Goal: Task Accomplishment & Management: Complete application form

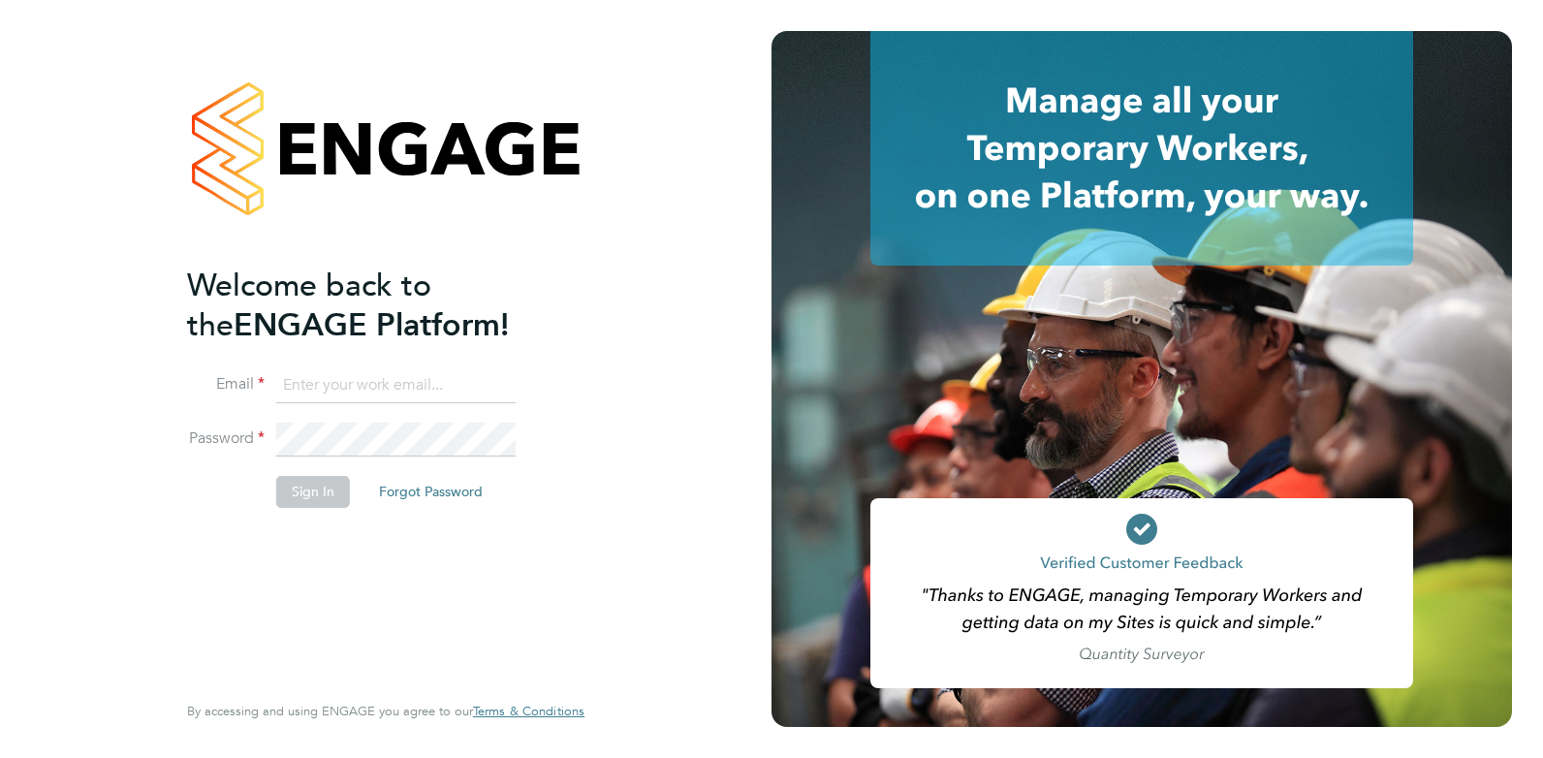
click at [351, 388] on input at bounding box center [395, 385] width 239 height 35
type input "joelbrickell@jjfox.com"
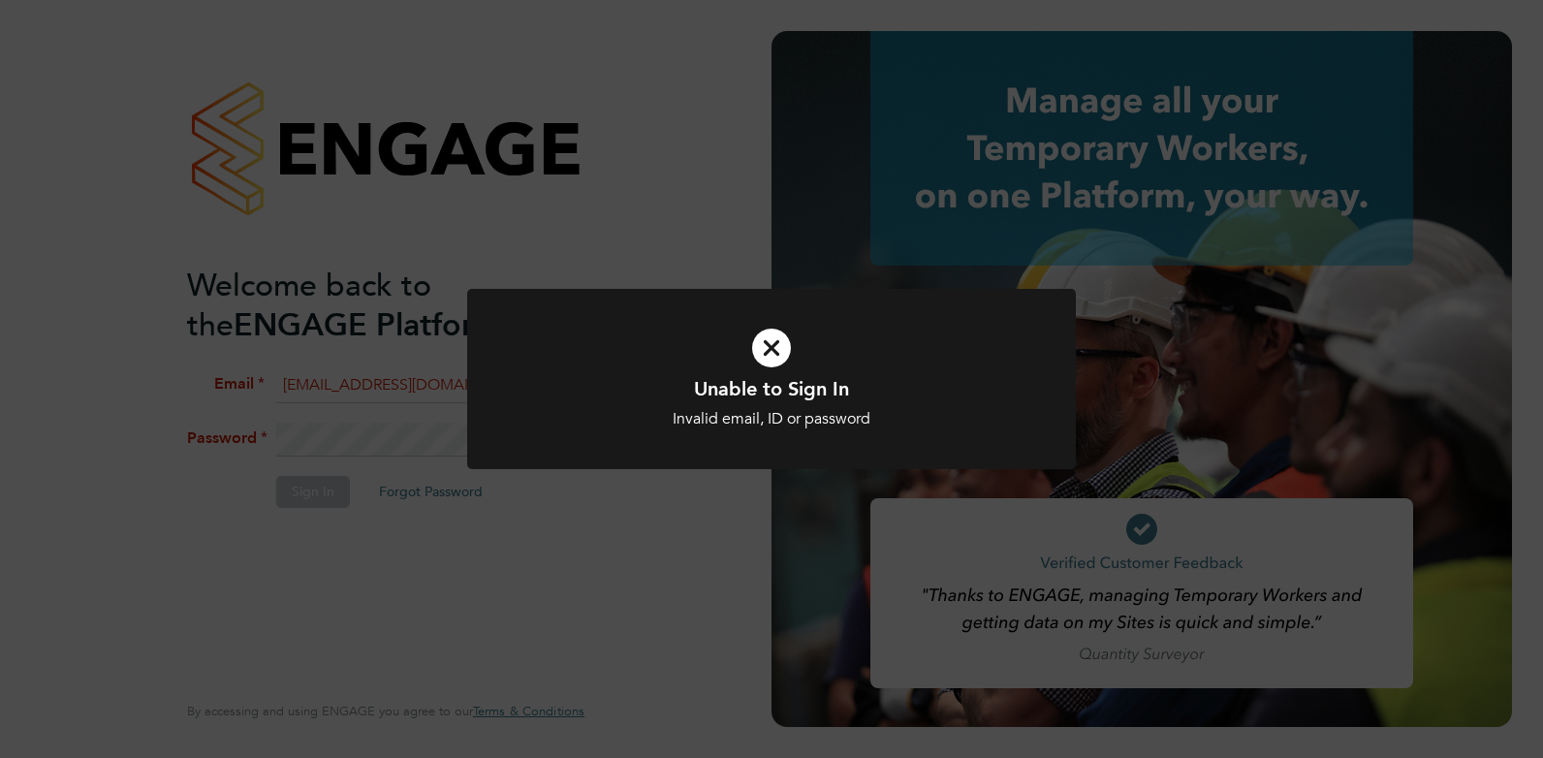
click at [778, 354] on icon at bounding box center [772, 348] width 504 height 76
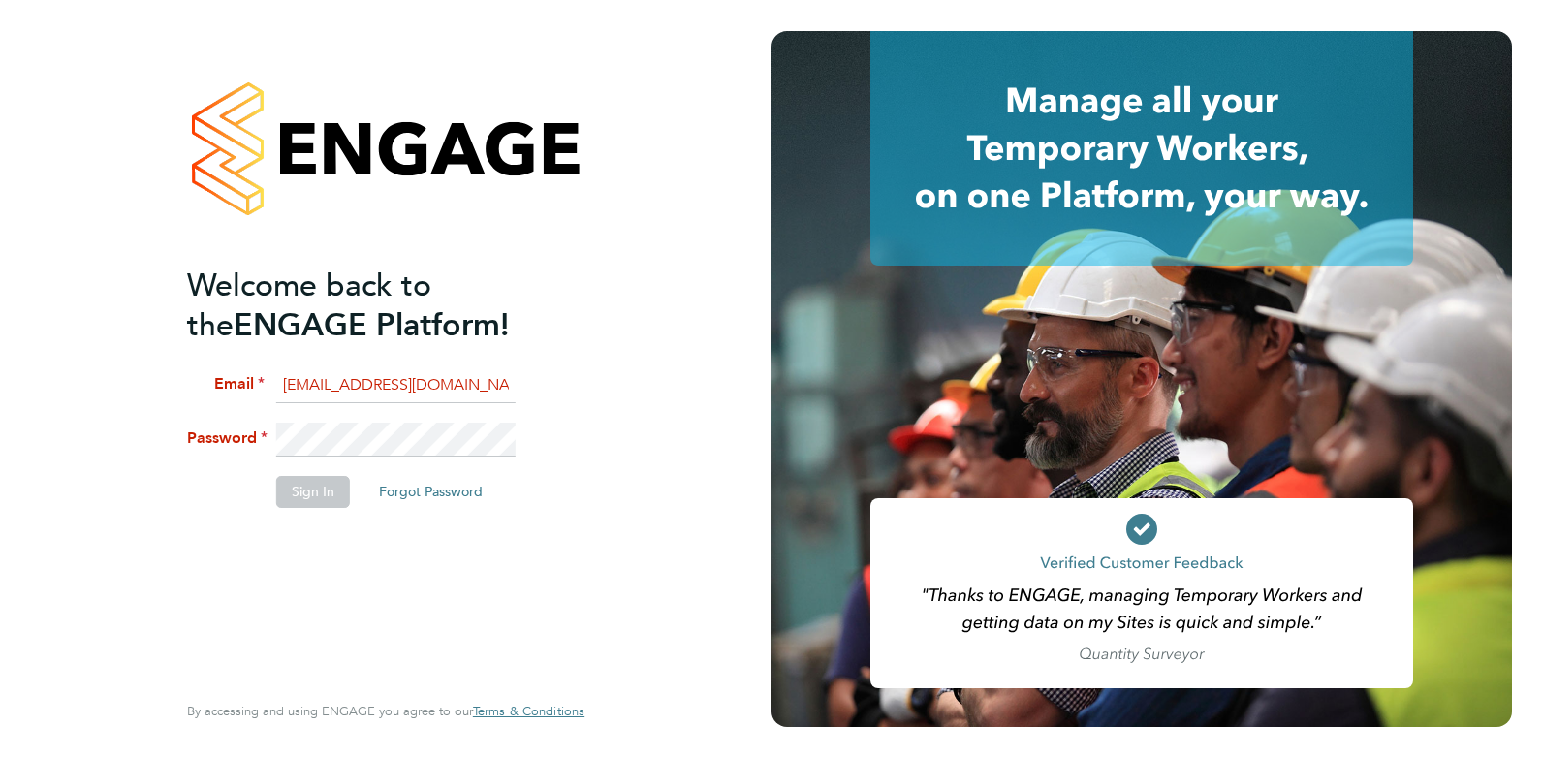
click at [245, 424] on li "Password" at bounding box center [376, 450] width 378 height 54
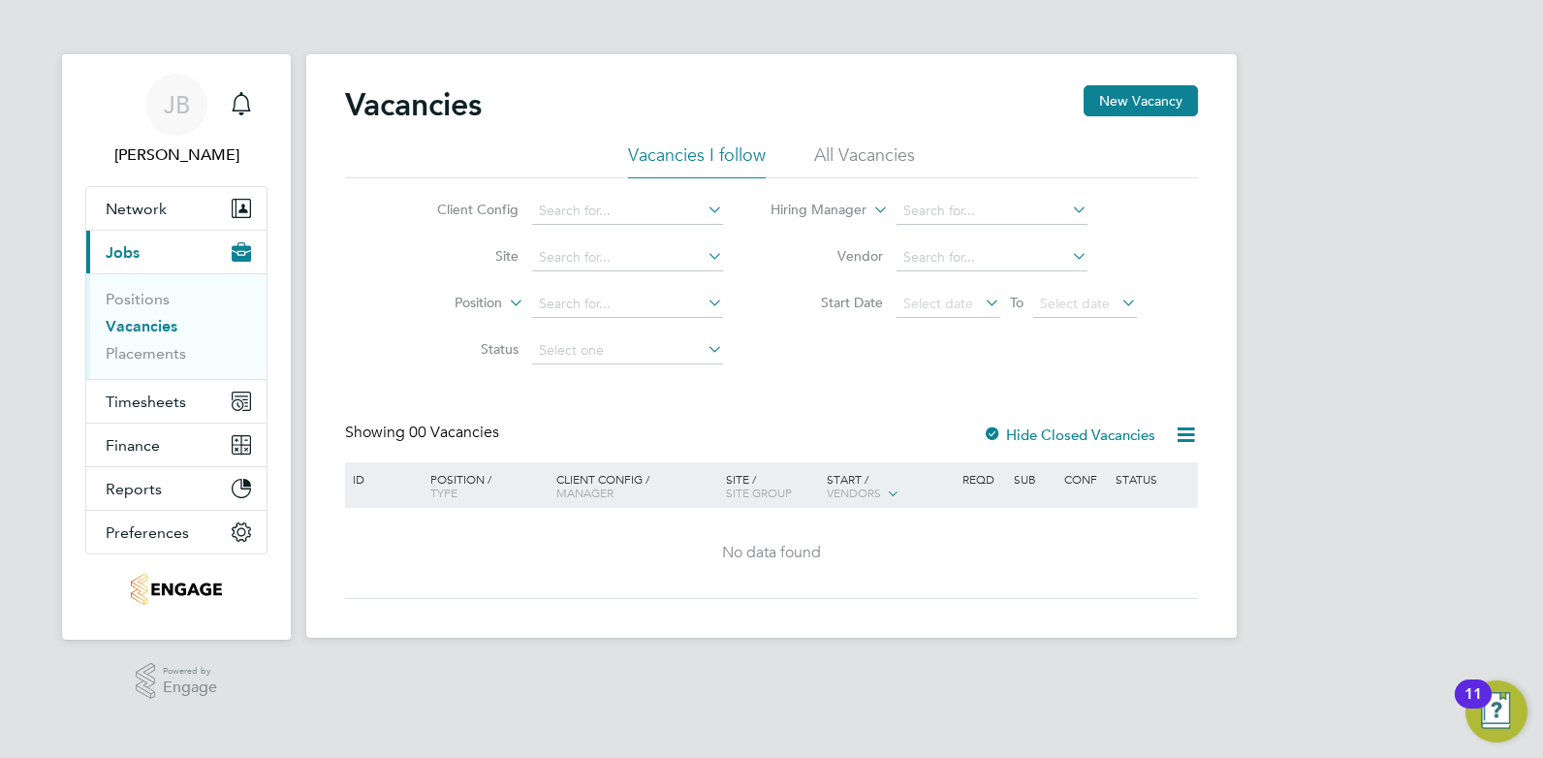
click at [852, 145] on li "All Vacancies" at bounding box center [864, 160] width 101 height 35
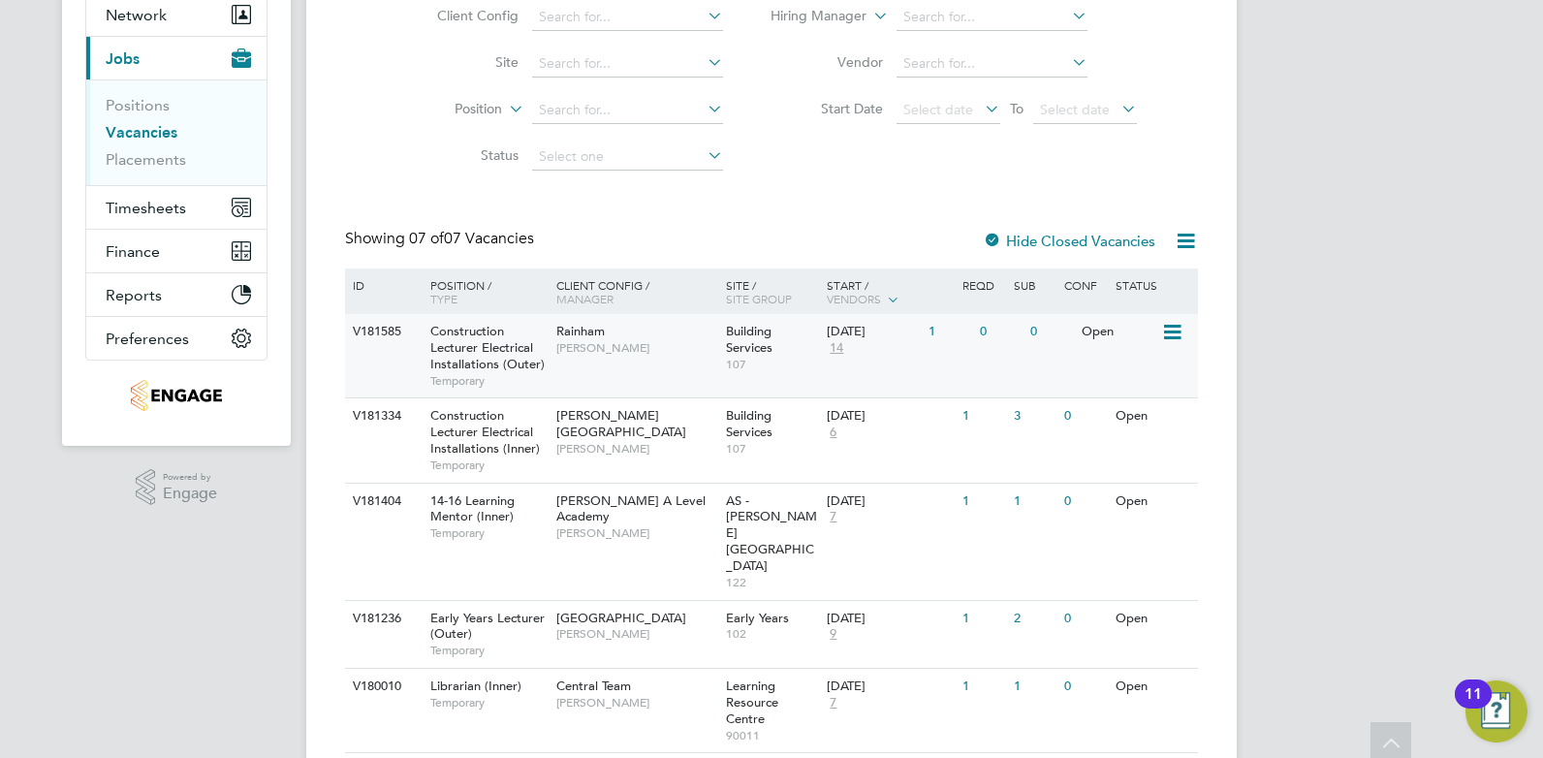
scroll to position [218, 0]
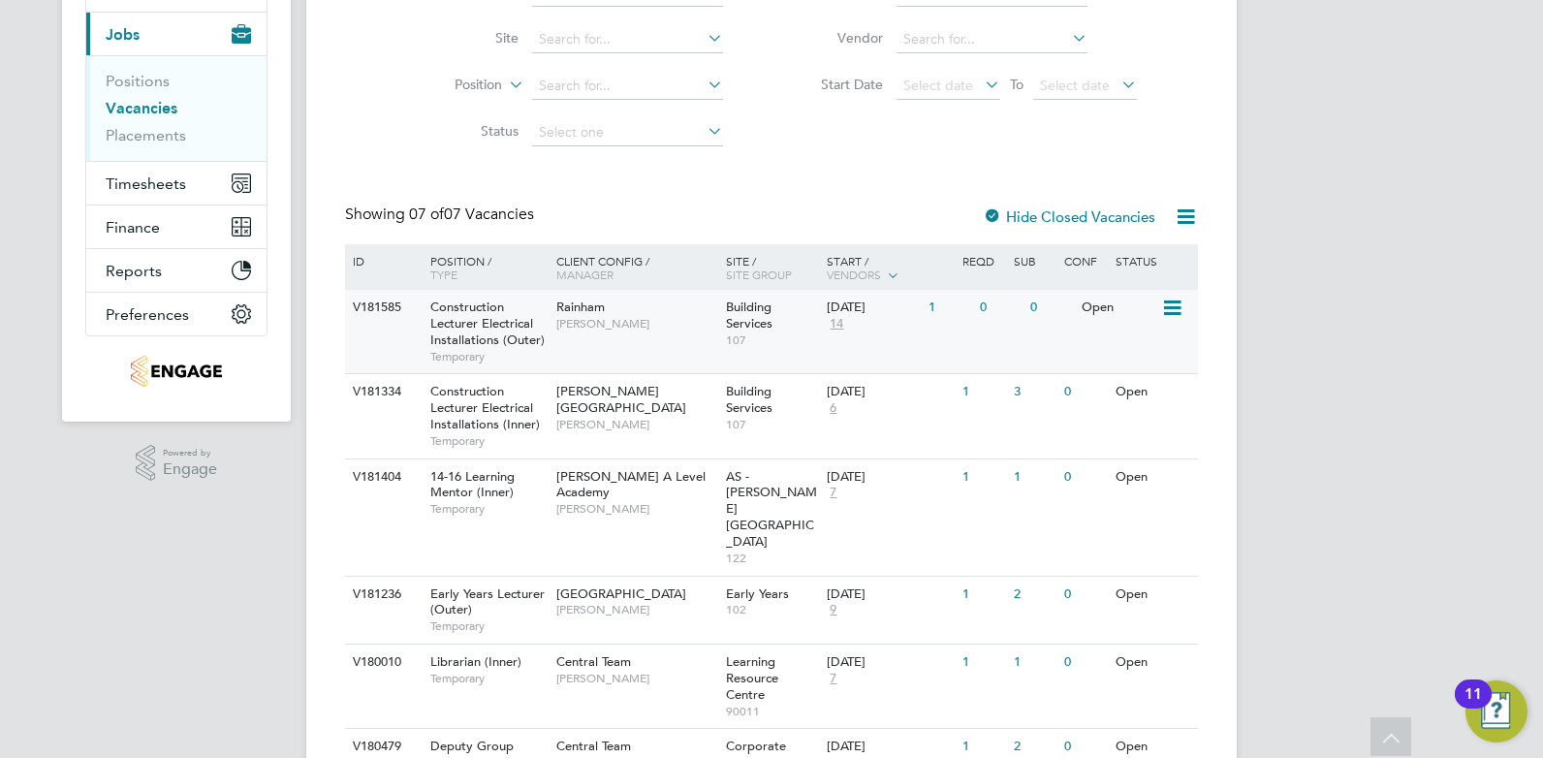
click at [647, 322] on span "[PERSON_NAME]" at bounding box center [636, 324] width 160 height 16
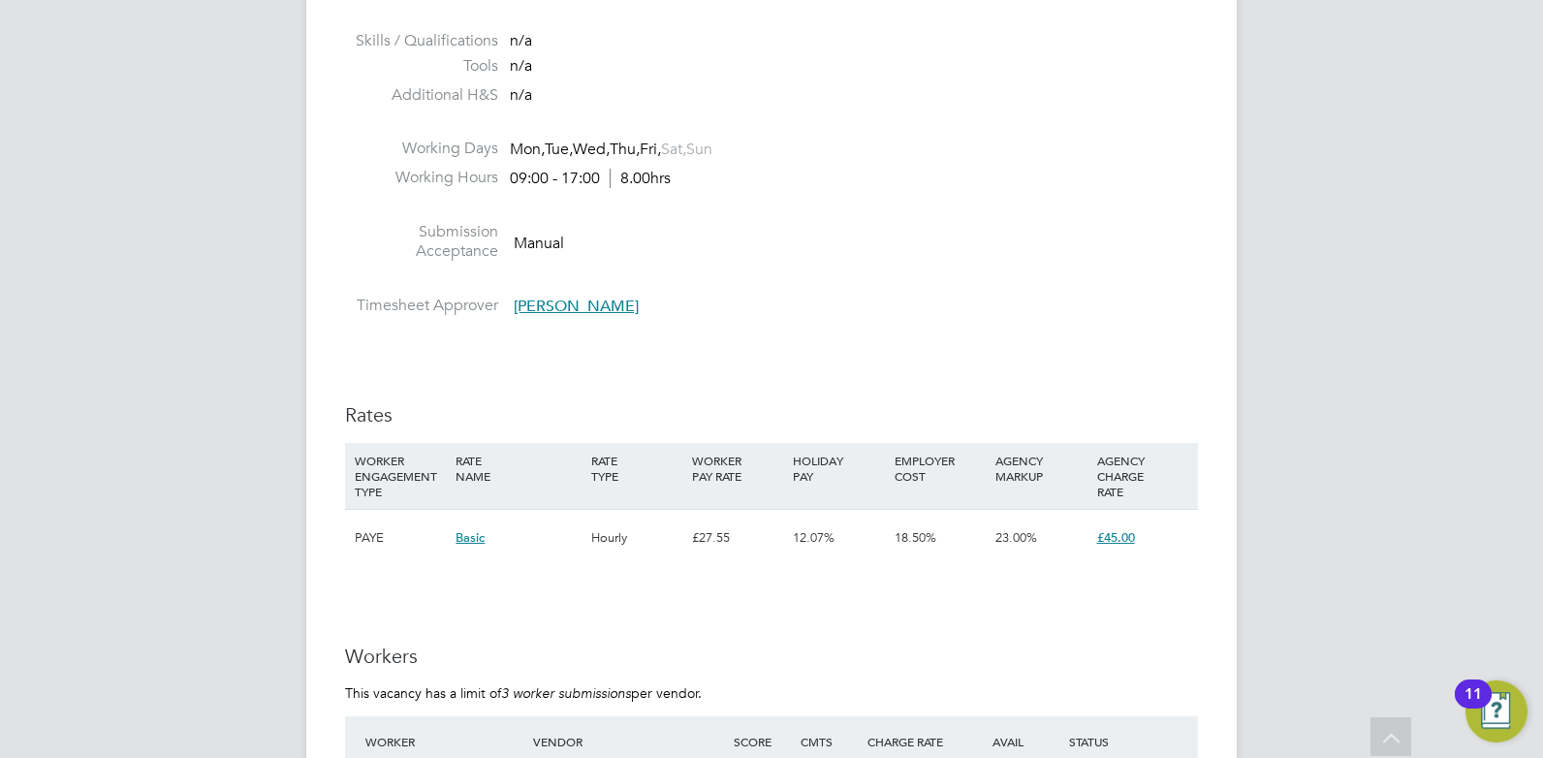
scroll to position [3223, 0]
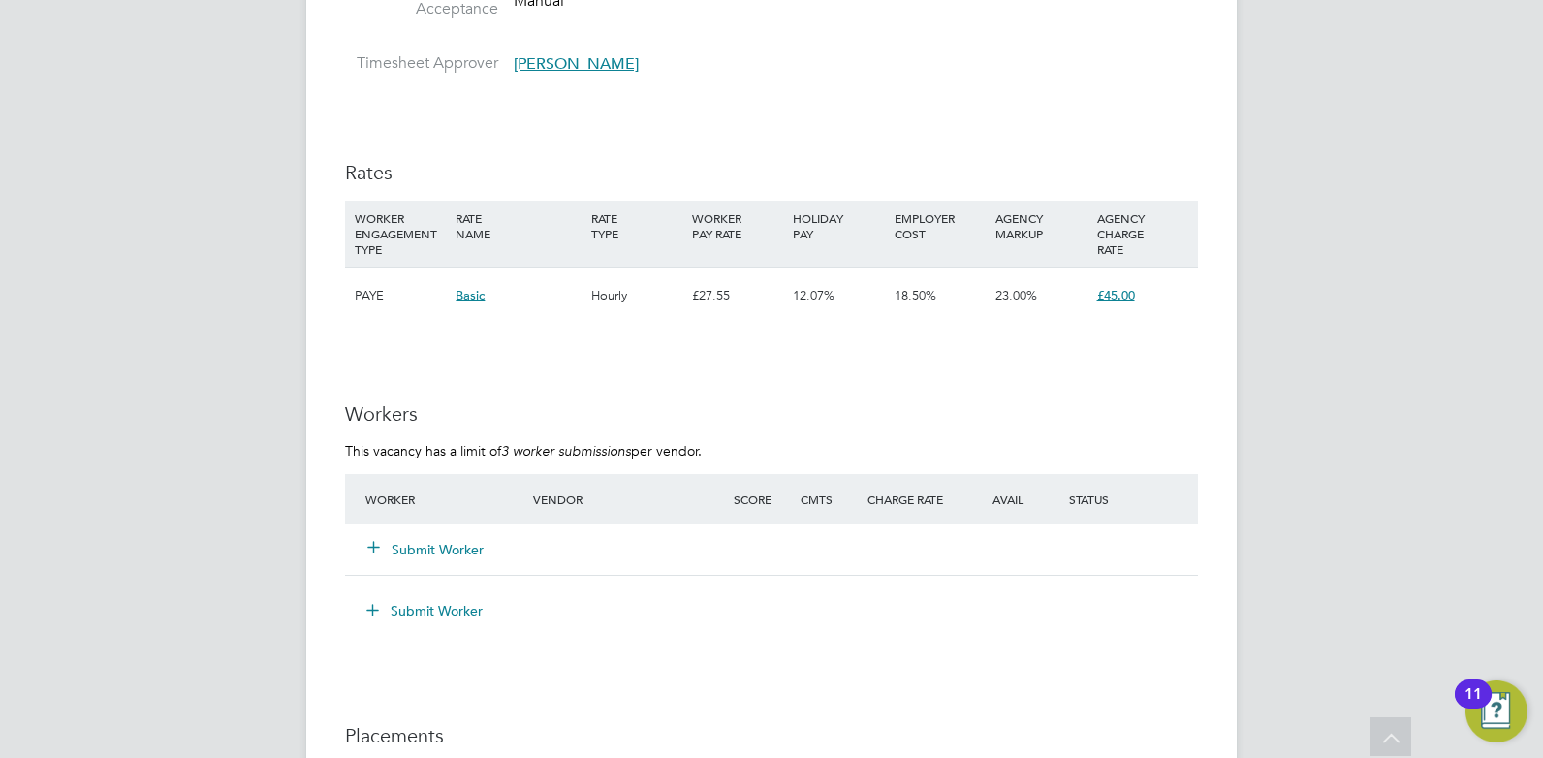
click at [456, 549] on button "Submit Worker" at bounding box center [426, 549] width 116 height 19
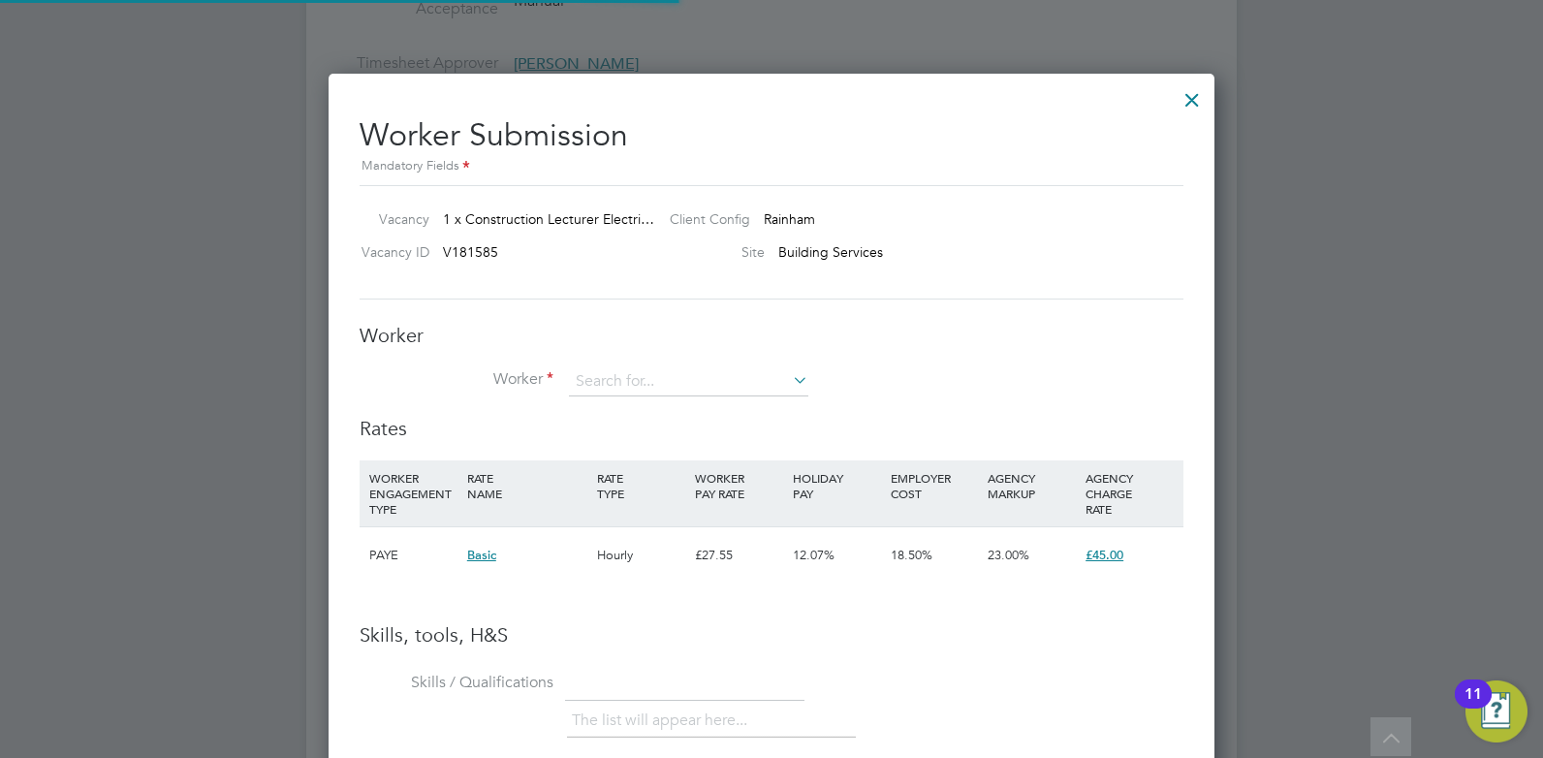
scroll to position [29, 303]
click at [635, 379] on input at bounding box center [688, 381] width 239 height 29
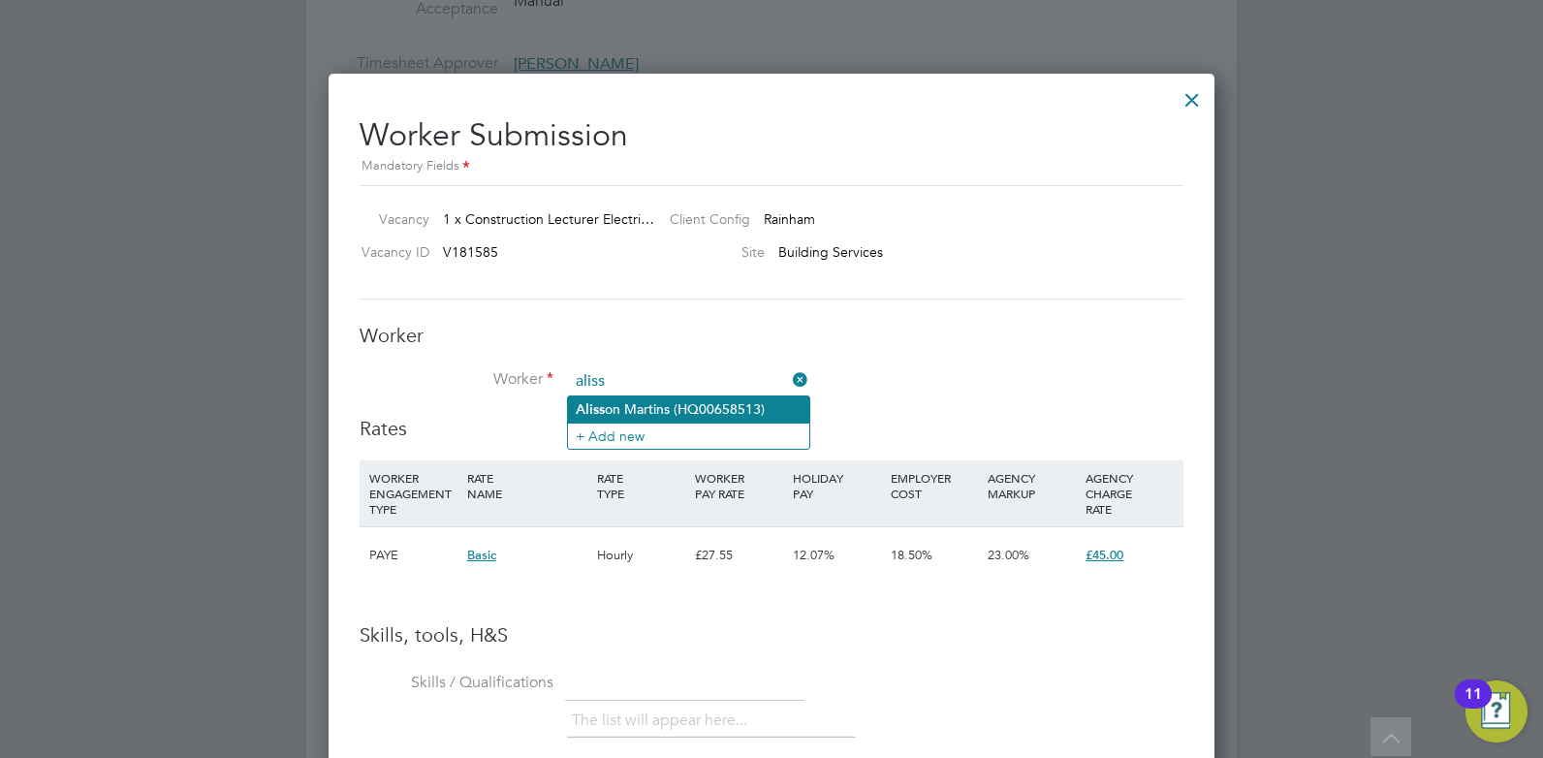
click at [649, 407] on li "Aliss on Martins (HQ00658513)" at bounding box center [688, 409] width 241 height 26
type input "Alisson Martins (HQ00658513)"
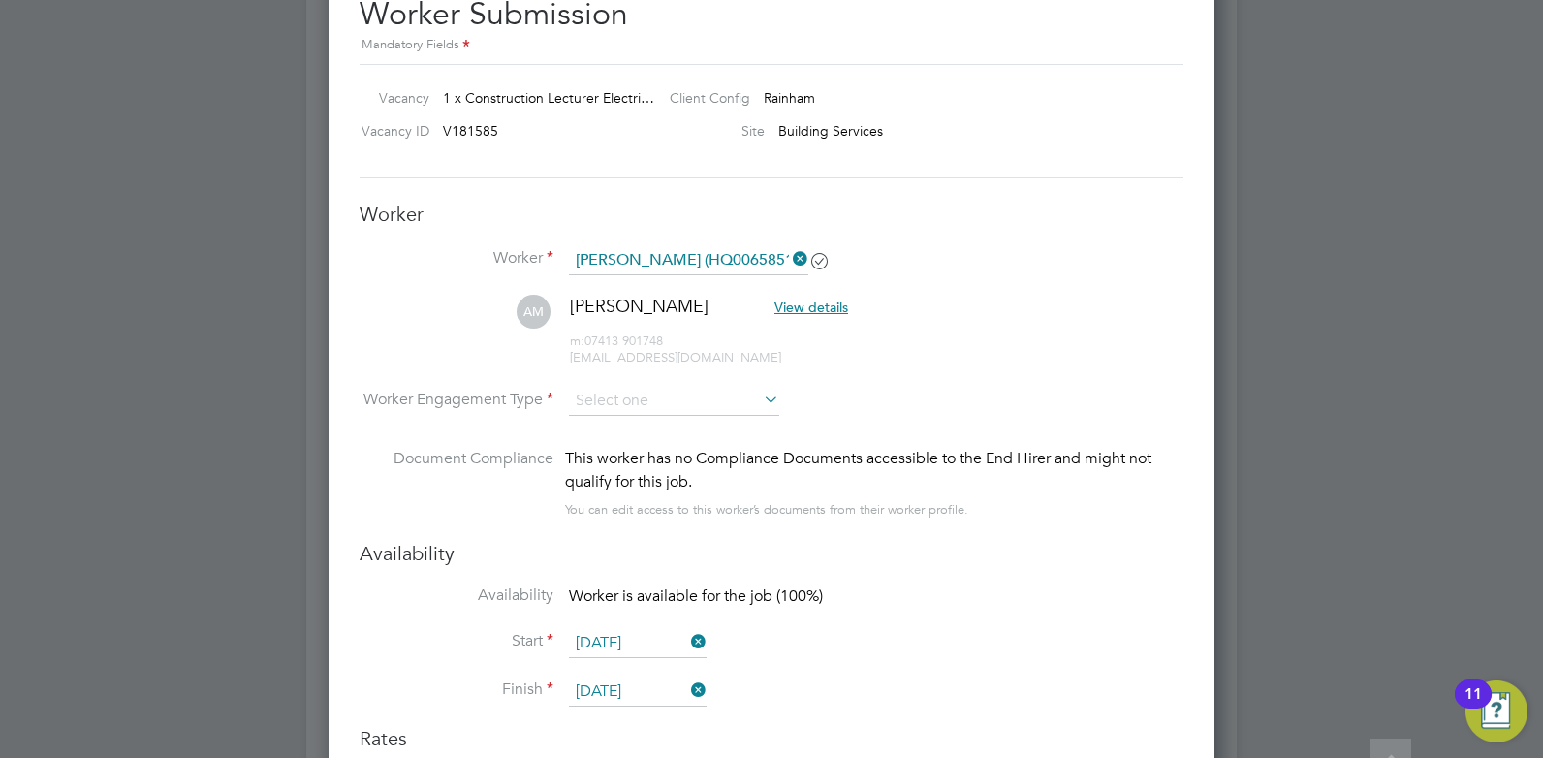
scroll to position [3393, 0]
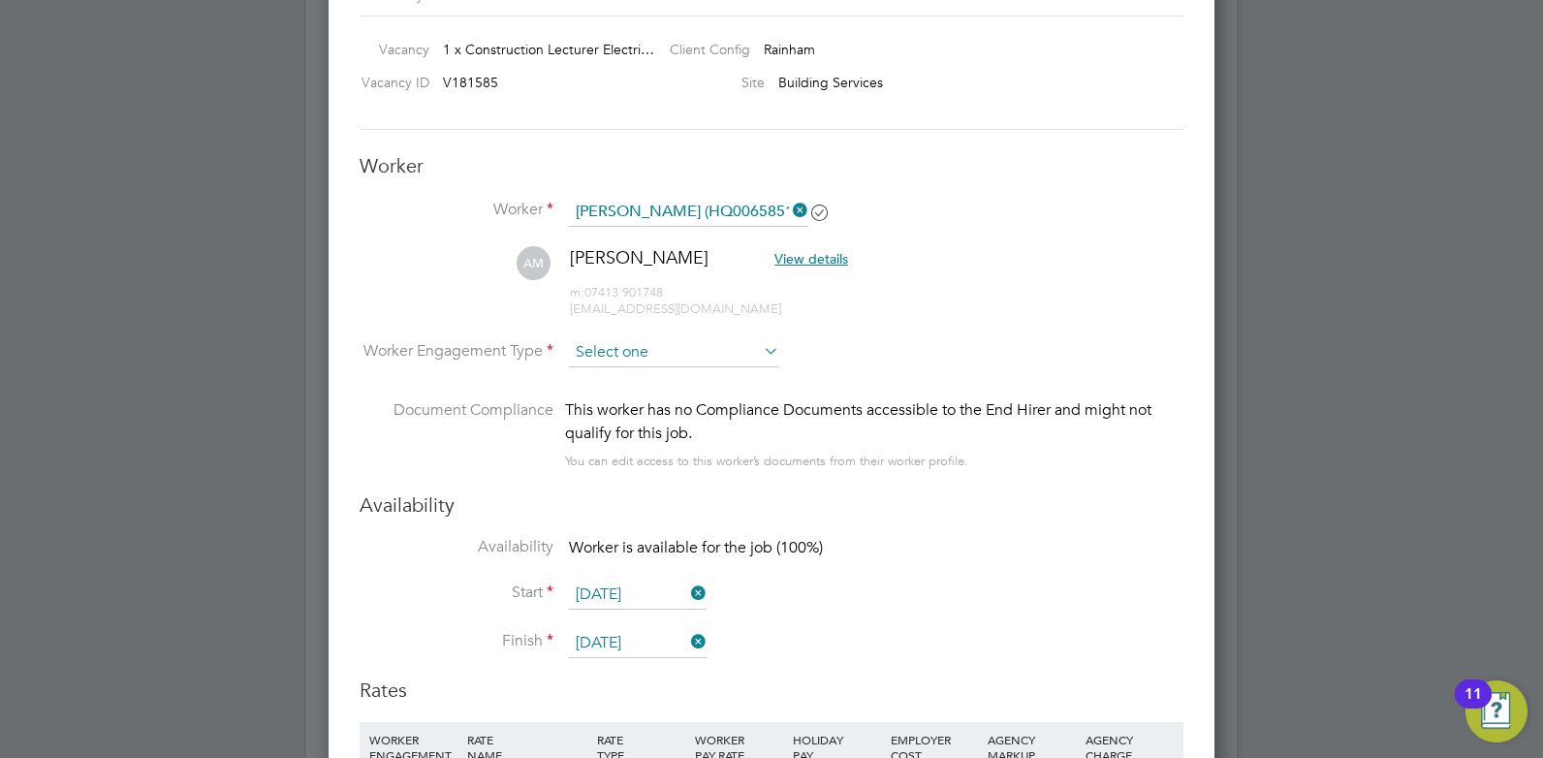
click at [639, 354] on input at bounding box center [674, 352] width 210 height 29
click at [624, 396] on li "PAYE" at bounding box center [674, 405] width 212 height 25
type input "PAYE"
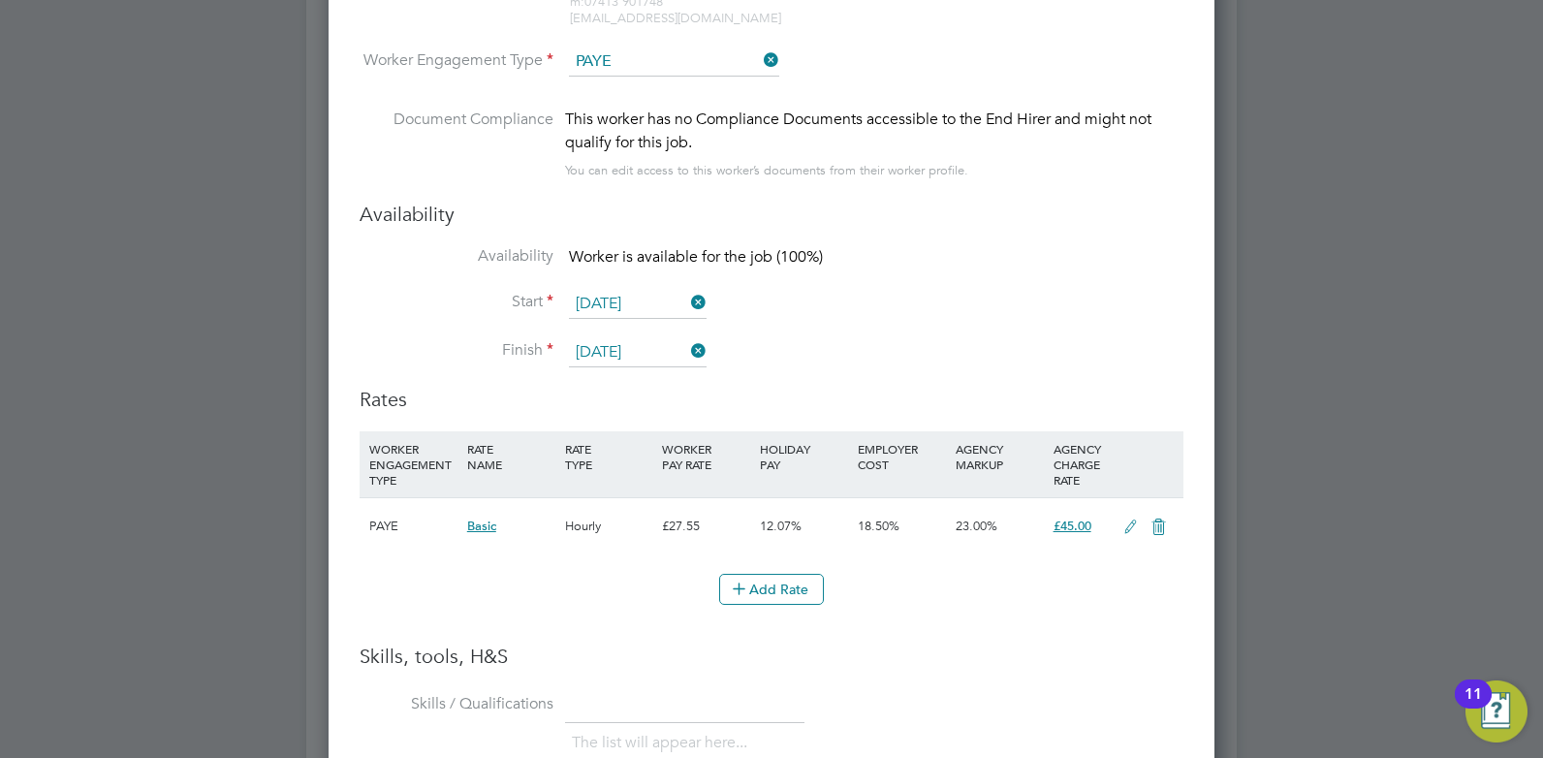
scroll to position [3780, 0]
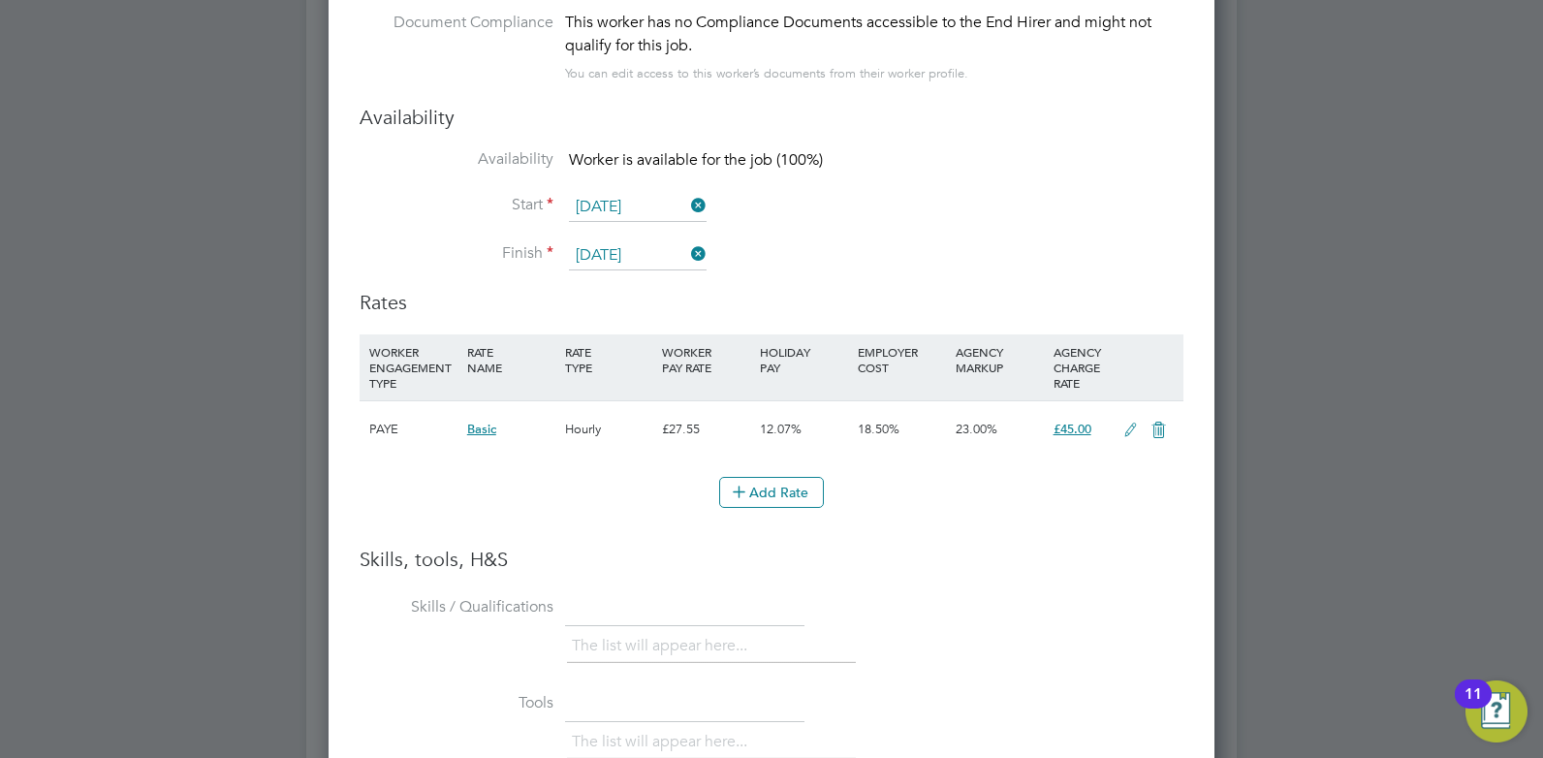
click at [1127, 432] on icon at bounding box center [1131, 431] width 24 height 16
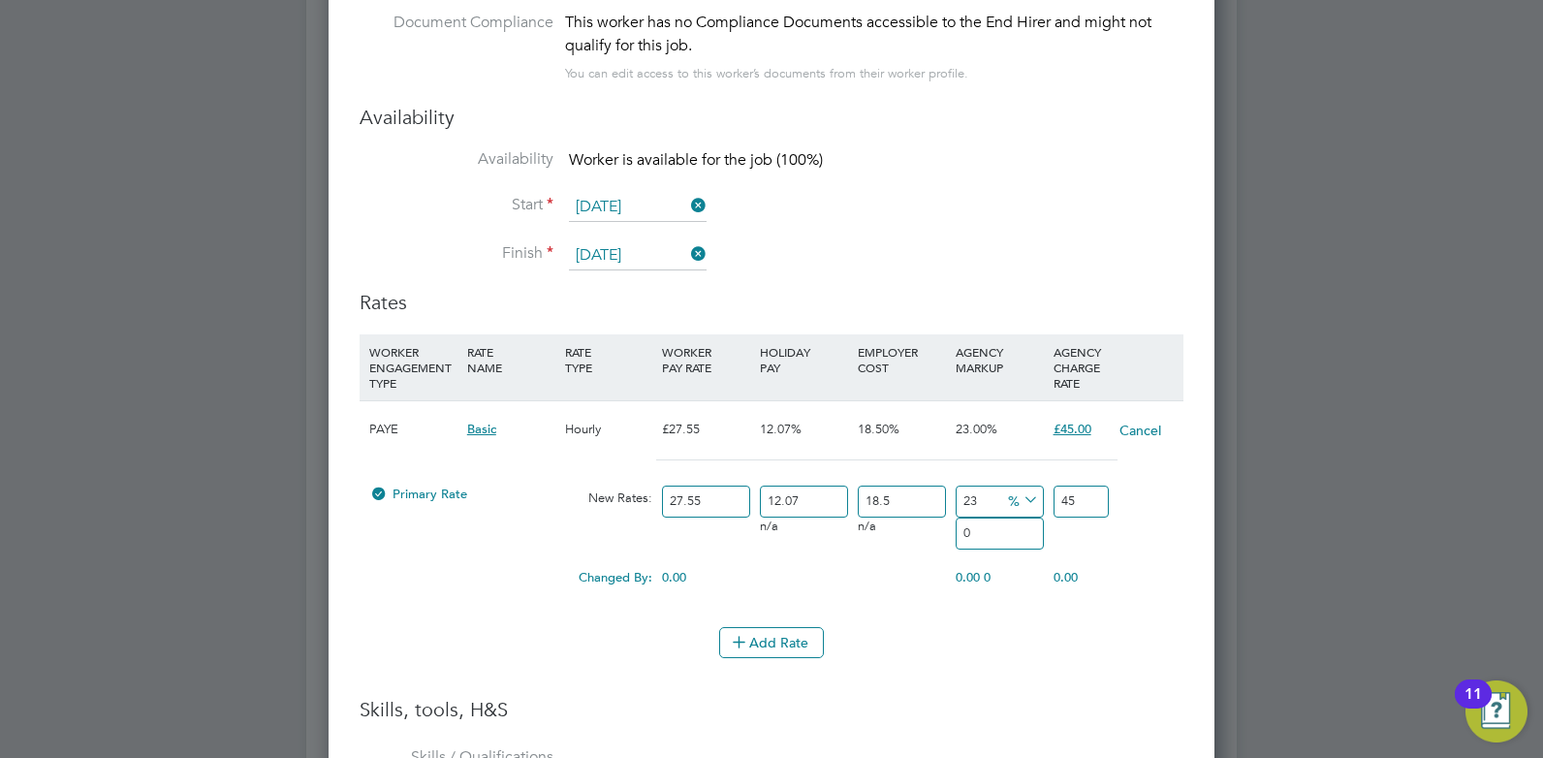
scroll to position [1824, 887]
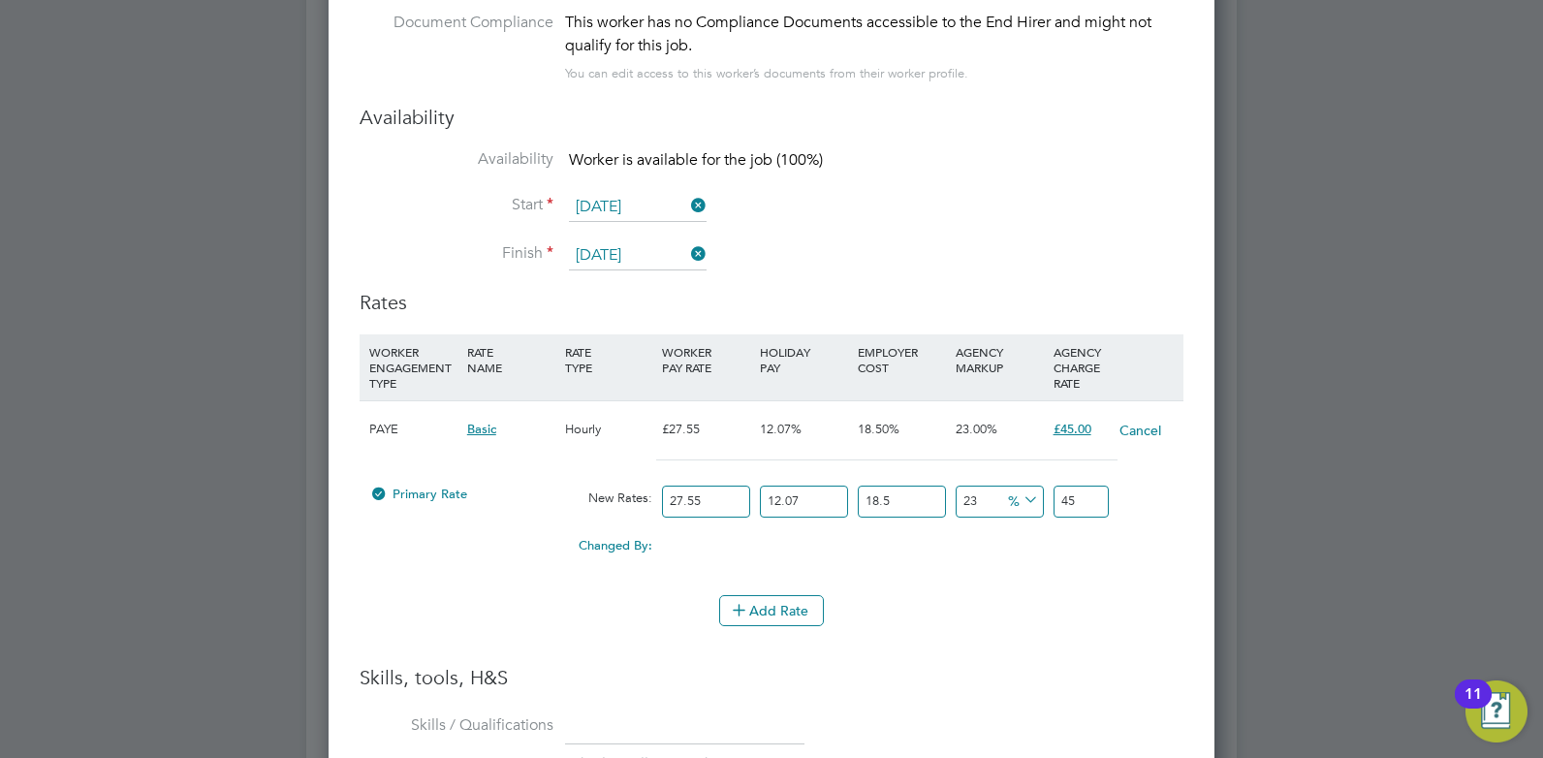
drag, startPoint x: 715, startPoint y: 499, endPoint x: 631, endPoint y: 496, distance: 84.4
click at [631, 496] on div "Primary Rate New Rates: 27.55 12.07 n/a 18.5 n/a 23 0 % 45" at bounding box center [772, 501] width 824 height 51
type input "3"
type input "4.900428855"
type input "35"
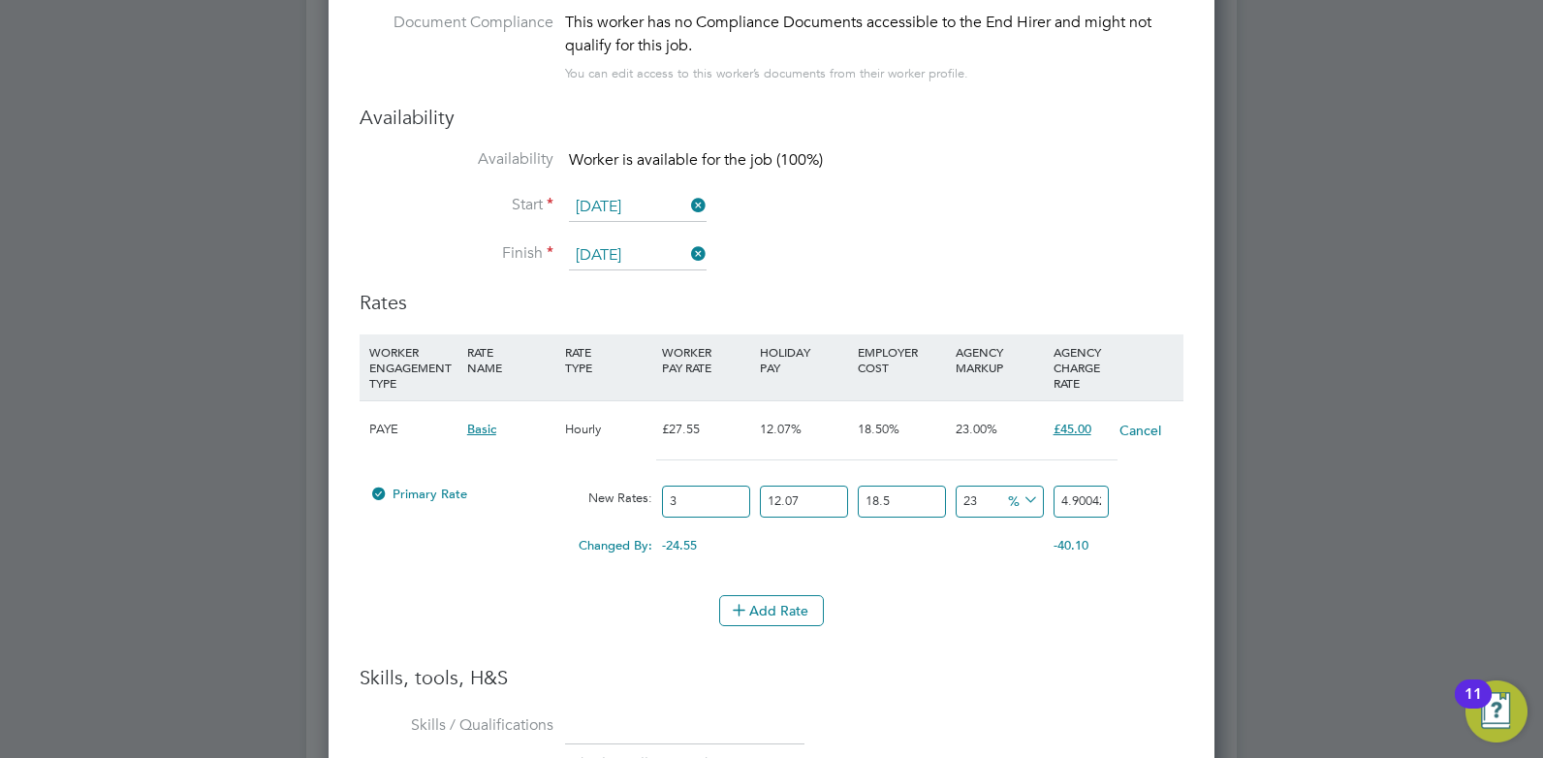
type input "57.171669975"
type input "35"
click at [786, 612] on button "Add Rate" at bounding box center [771, 610] width 105 height 31
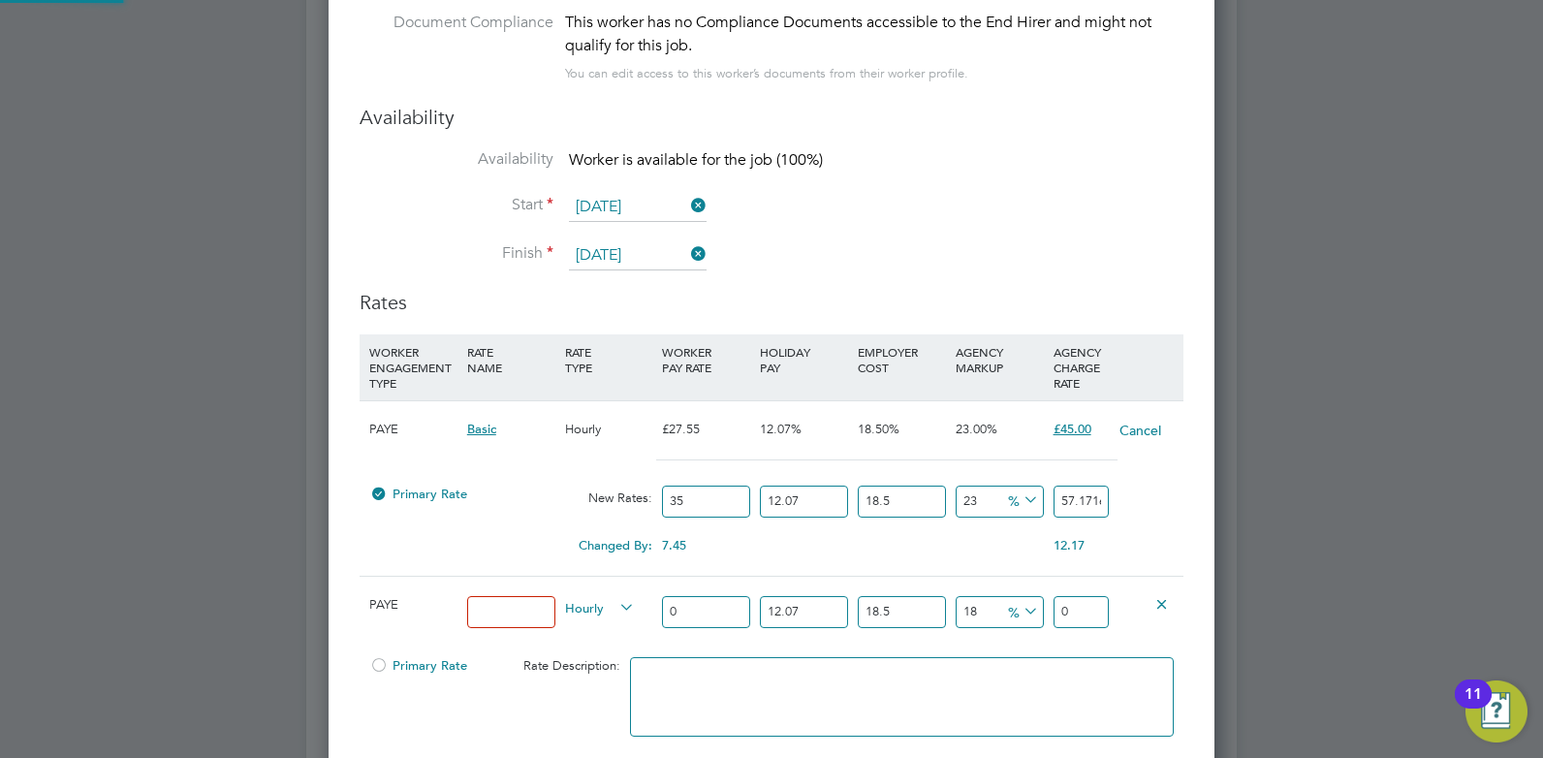
scroll to position [2014, 887]
click at [1162, 604] on icon at bounding box center [1161, 603] width 15 height 15
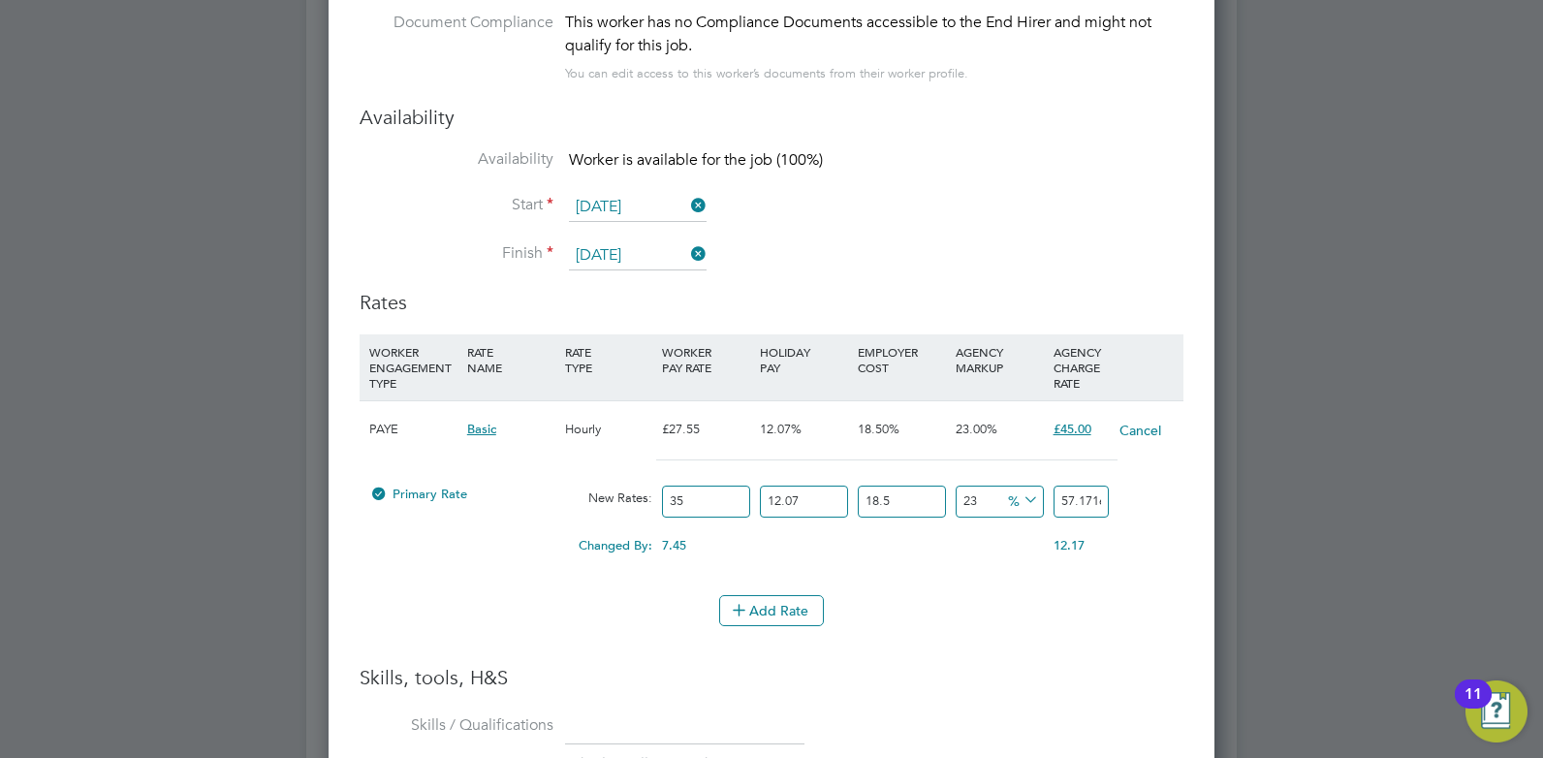
scroll to position [1824, 887]
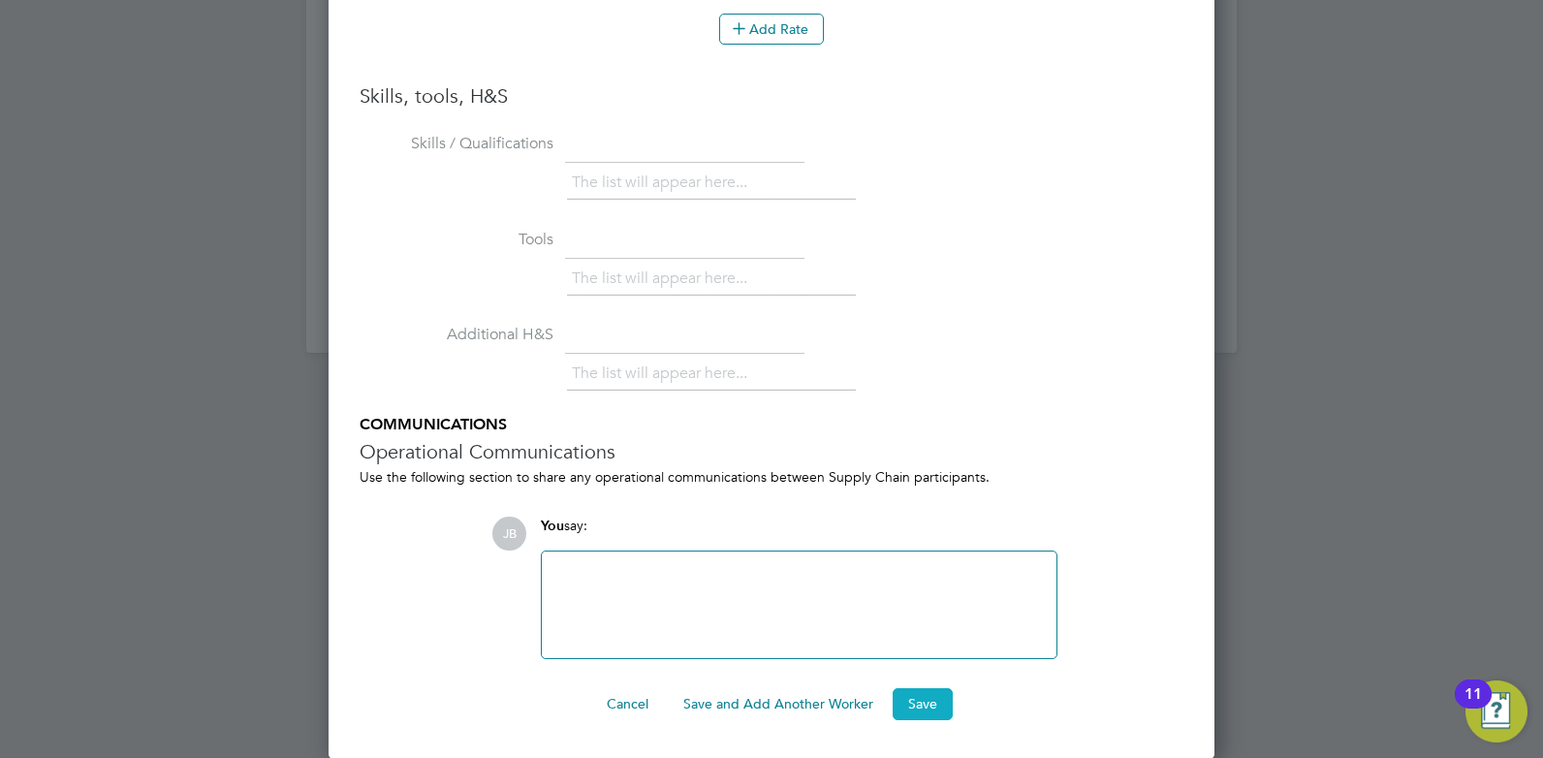
click at [926, 699] on button "Save" at bounding box center [923, 703] width 60 height 31
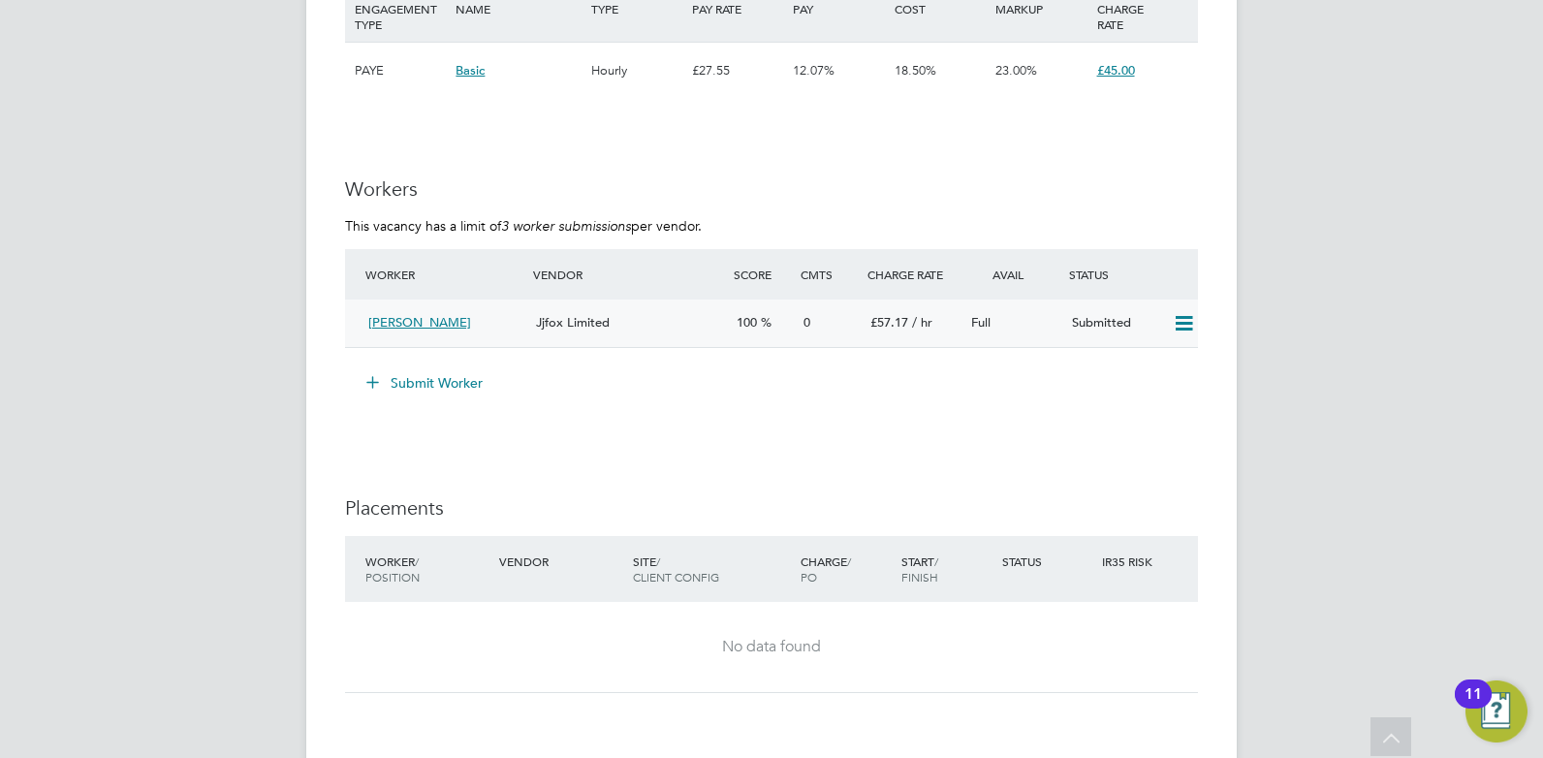
click at [678, 327] on div "Jjfox Limited" at bounding box center [628, 323] width 201 height 32
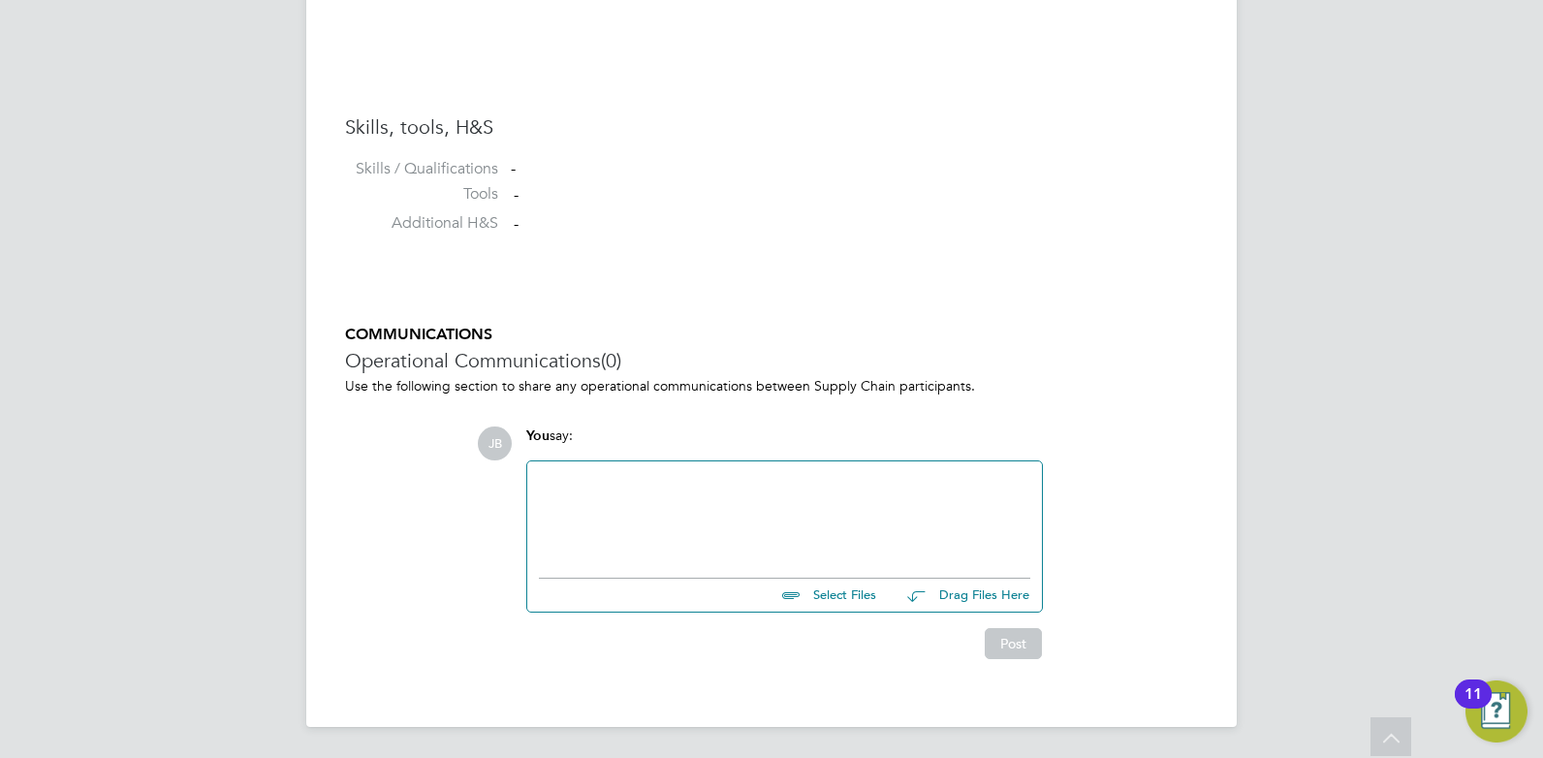
click at [787, 524] on div at bounding box center [784, 514] width 491 height 83
click at [830, 597] on input "file" at bounding box center [885, 592] width 291 height 27
click at [832, 594] on input "file" at bounding box center [885, 592] width 291 height 27
type input "C:\fakepath\Alisson Cv.docx"
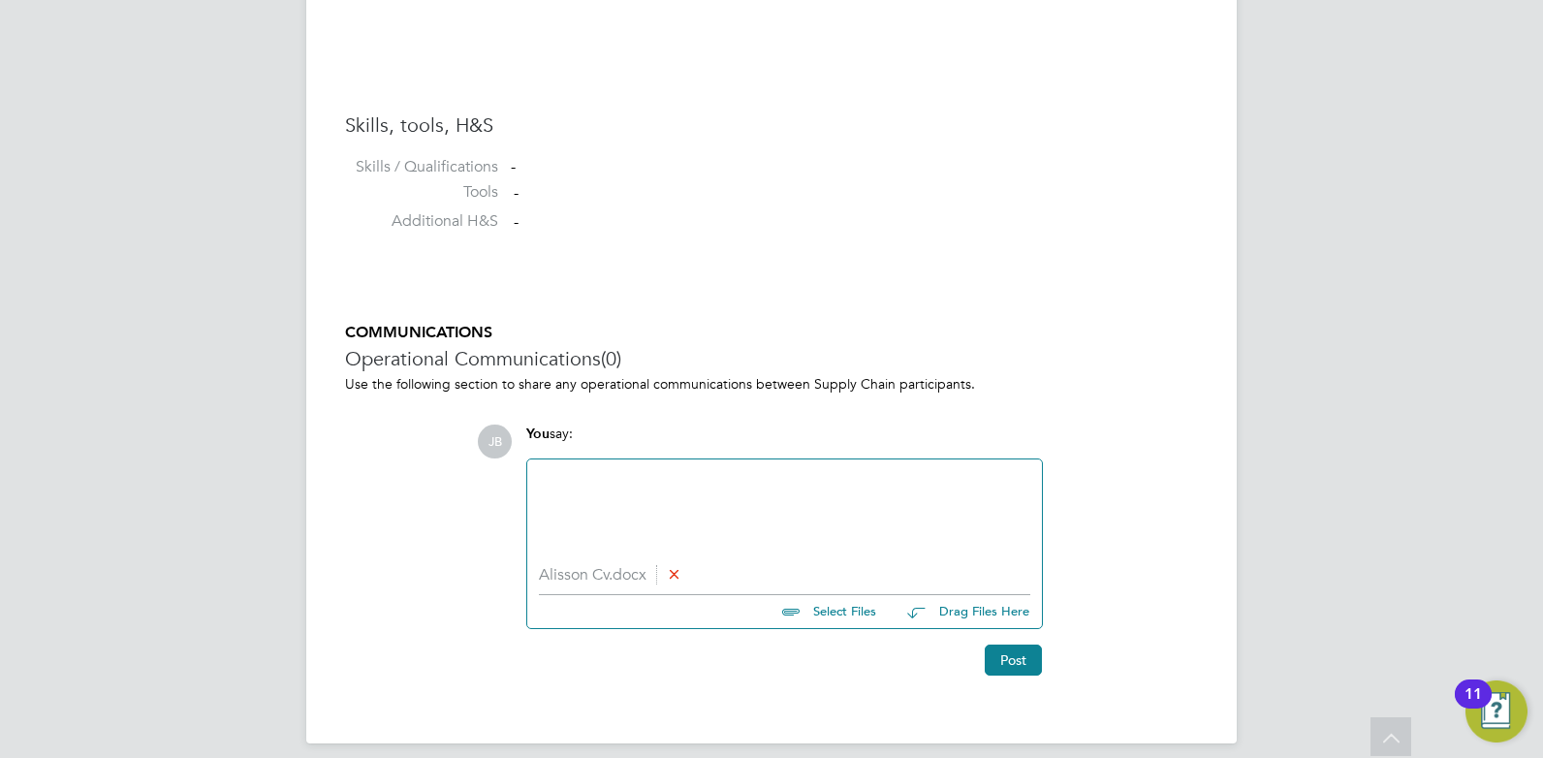
click at [679, 501] on div at bounding box center [784, 512] width 491 height 83
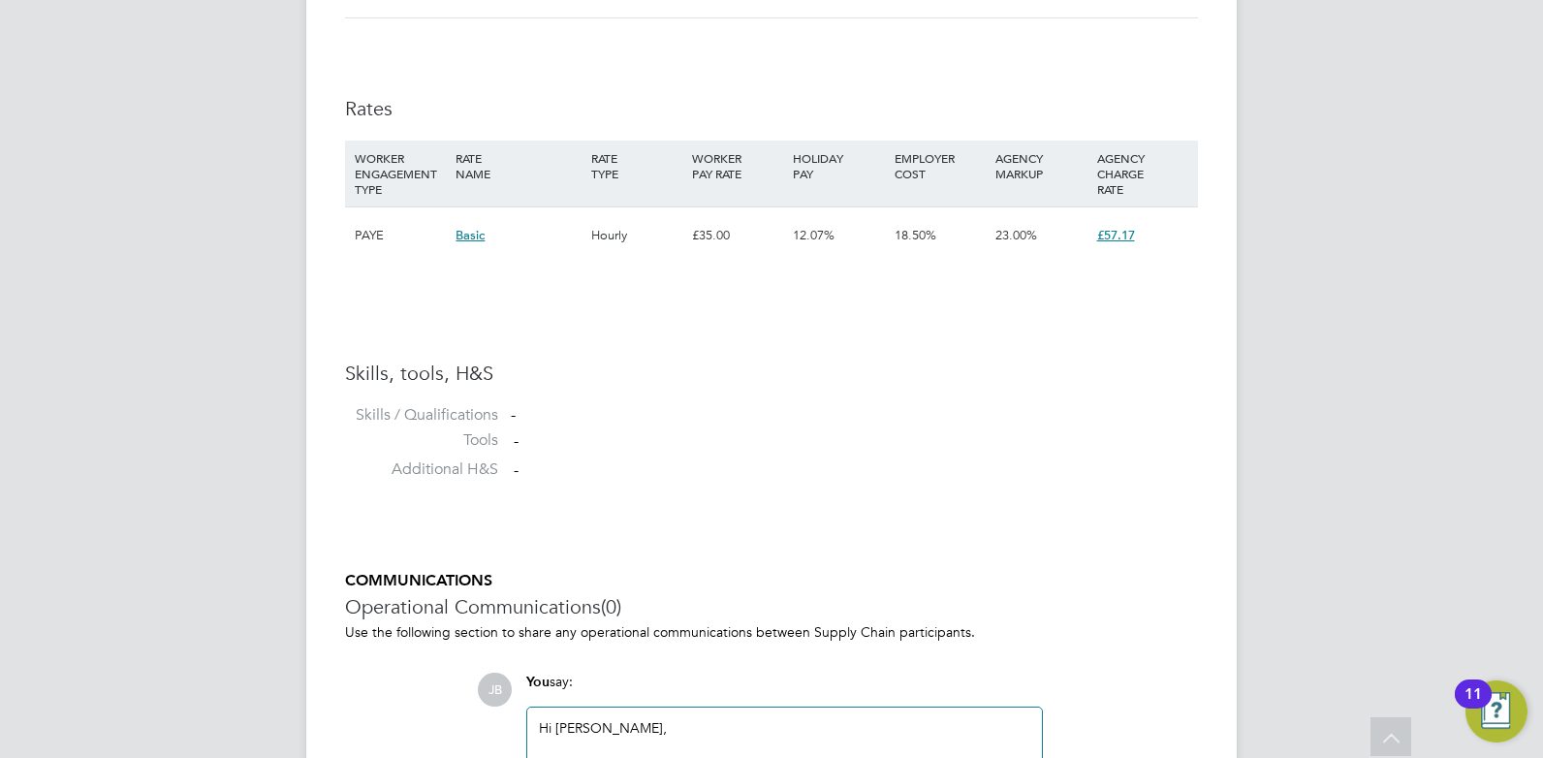
scroll to position [1506, 0]
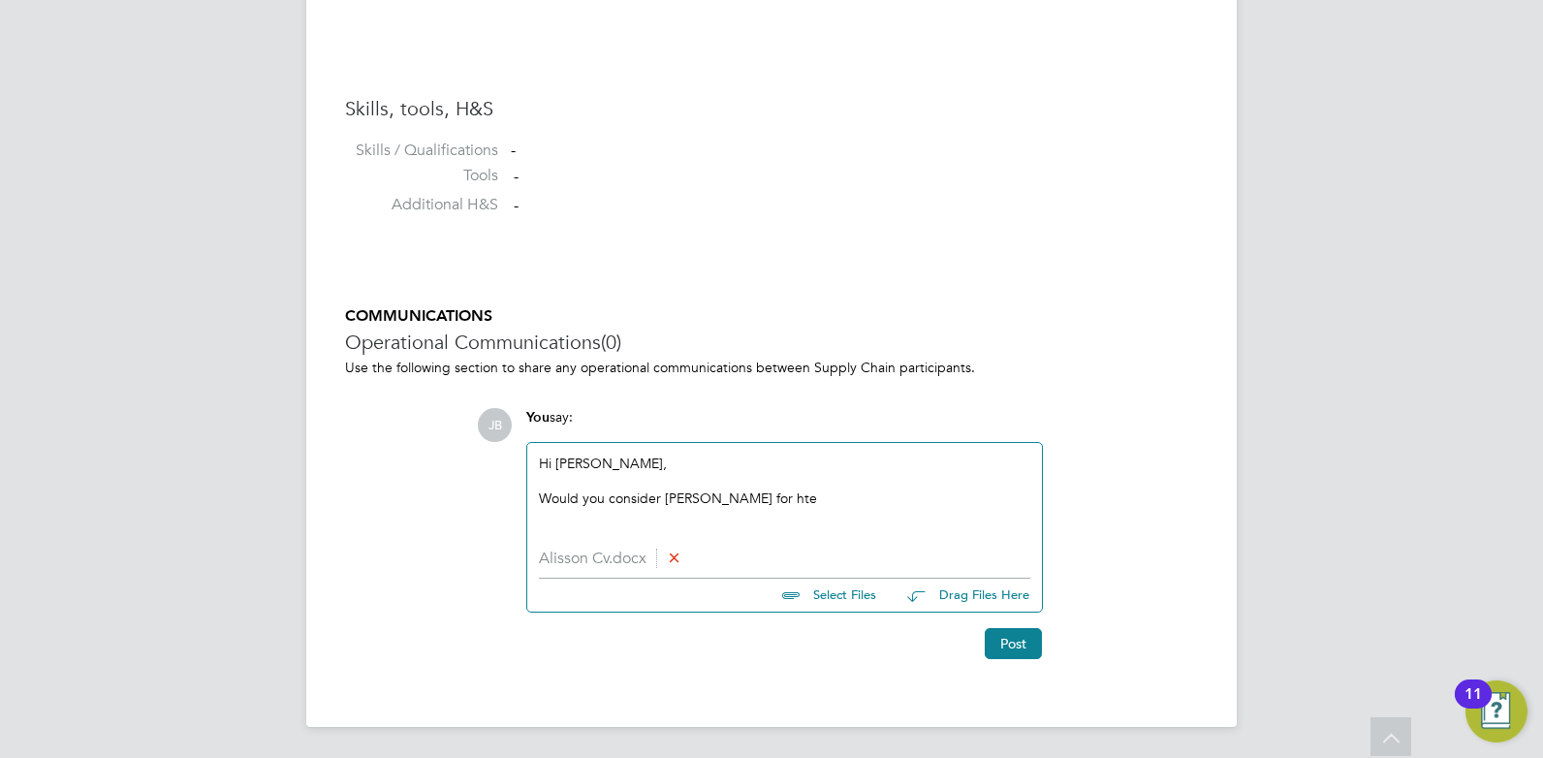
click at [791, 503] on div "Would you consider Alisson for hte" at bounding box center [784, 498] width 491 height 17
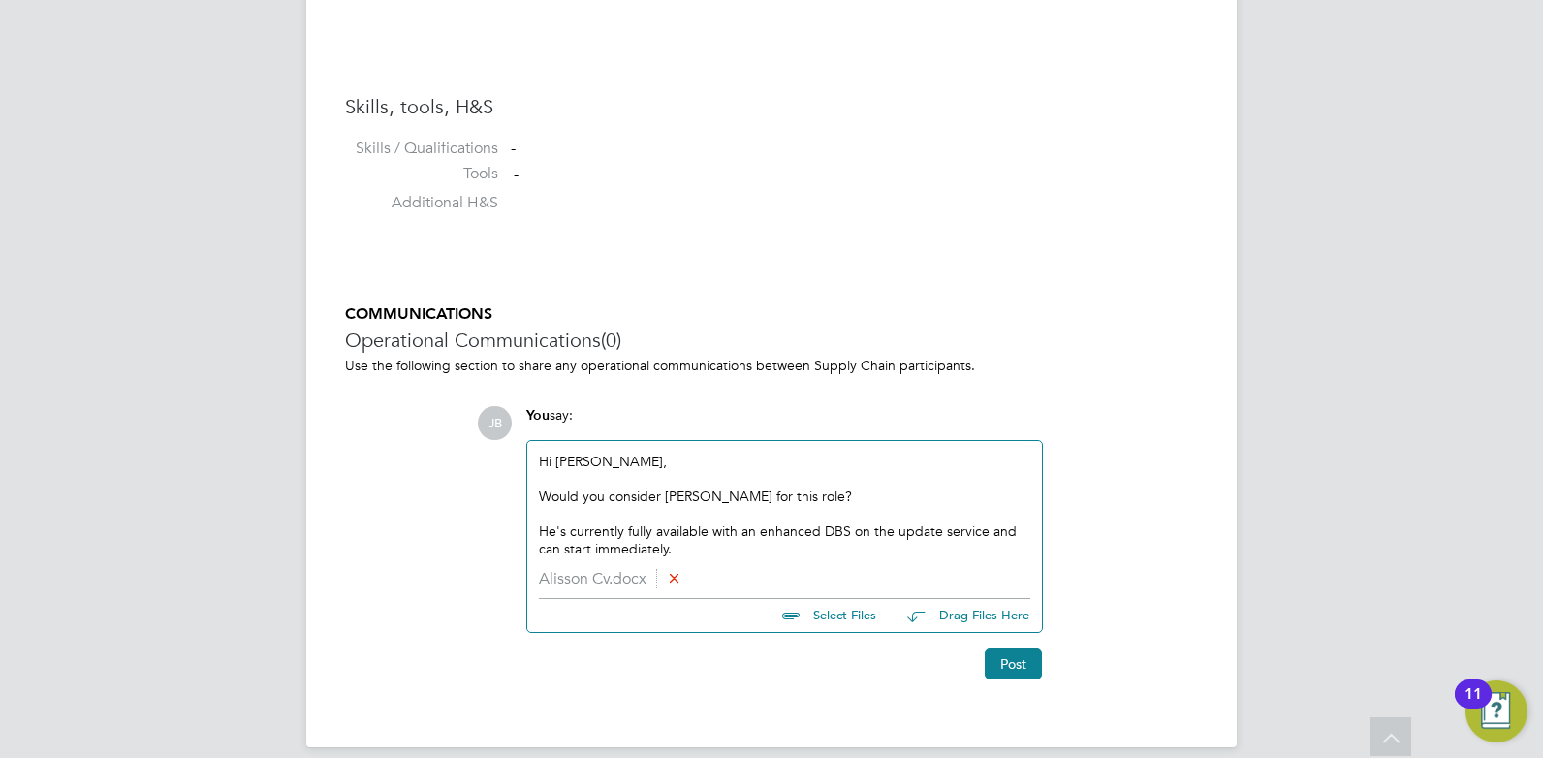
click at [829, 490] on div "Would you consider Alisson for this role?" at bounding box center [784, 496] width 491 height 17
click at [782, 555] on div "He's currently fully available with an enhanced DBS on the update service and c…" at bounding box center [784, 539] width 491 height 35
click at [1024, 665] on button "Post" at bounding box center [1013, 663] width 57 height 31
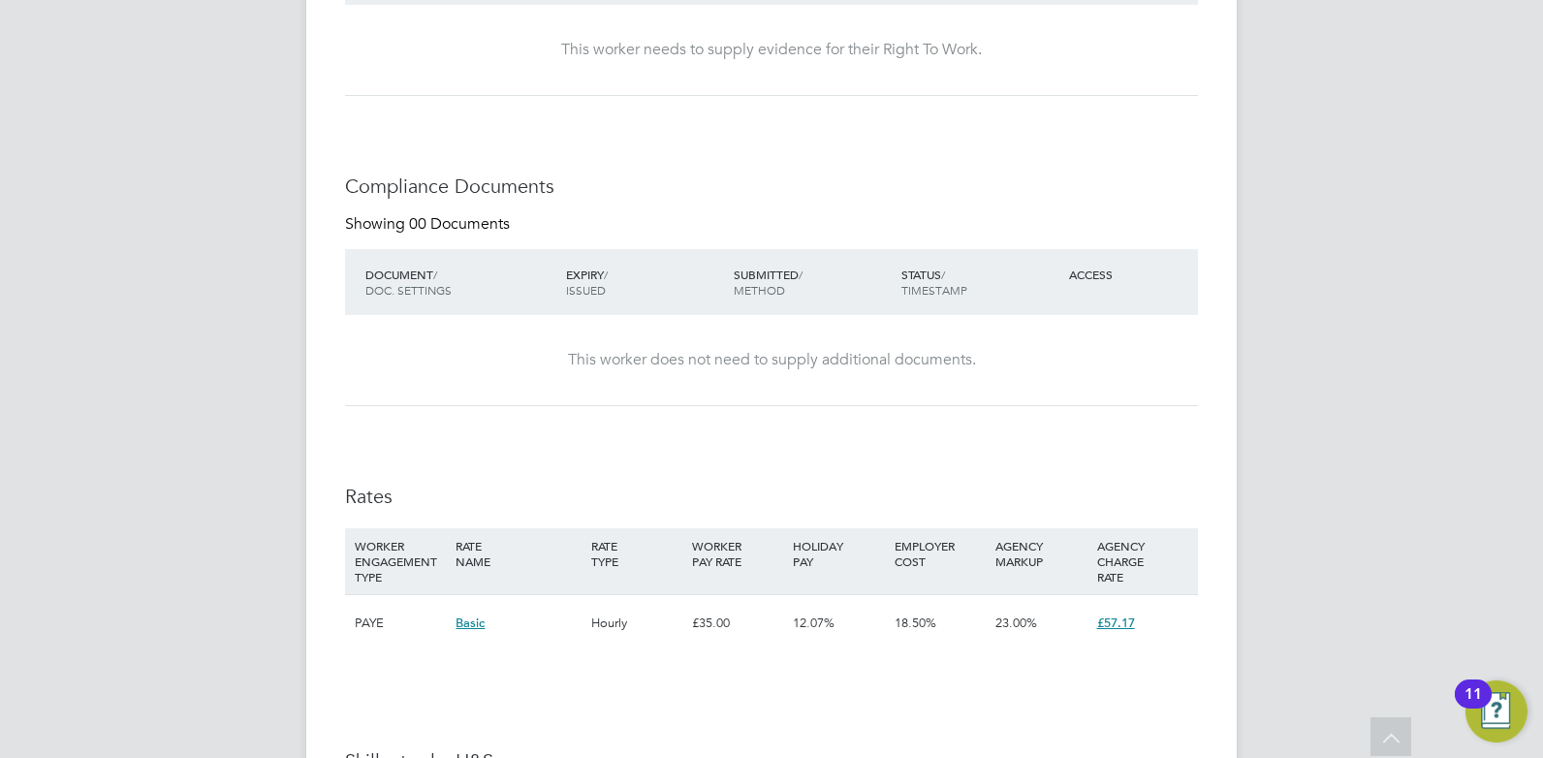
scroll to position [537, 0]
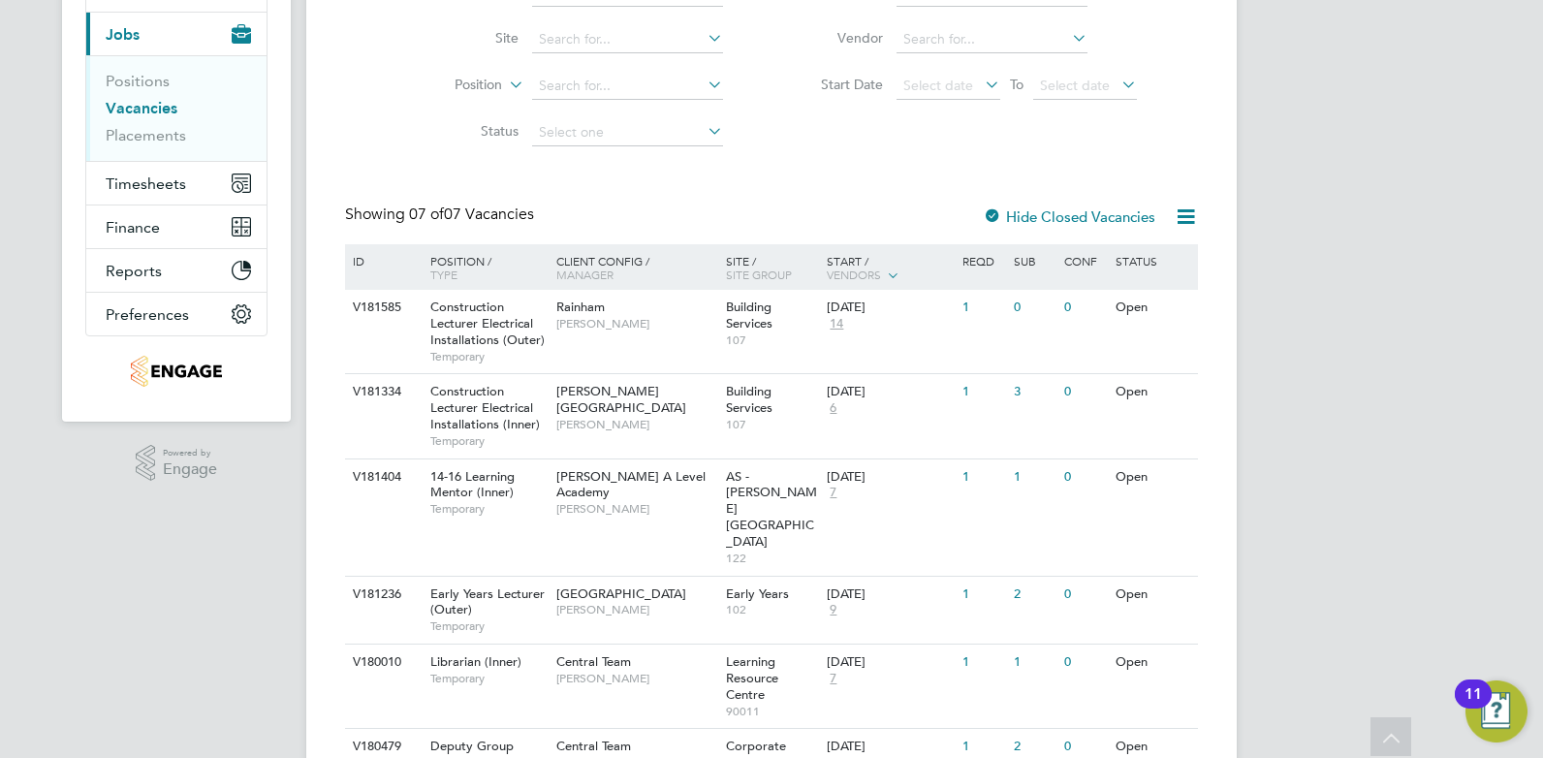
scroll to position [73, 0]
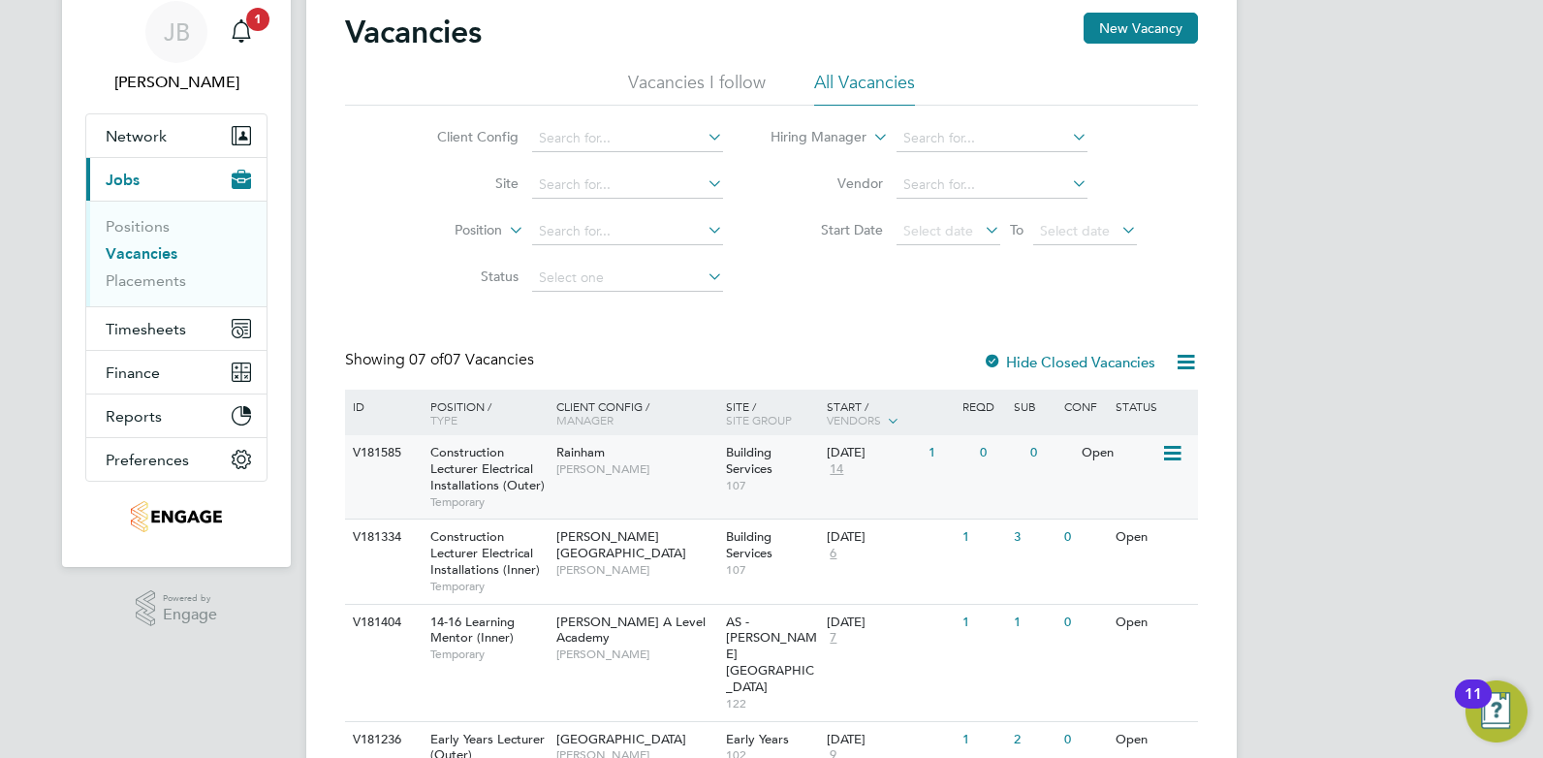
click at [683, 475] on span "[PERSON_NAME]" at bounding box center [636, 469] width 160 height 16
click at [839, 468] on span "14" at bounding box center [836, 469] width 19 height 16
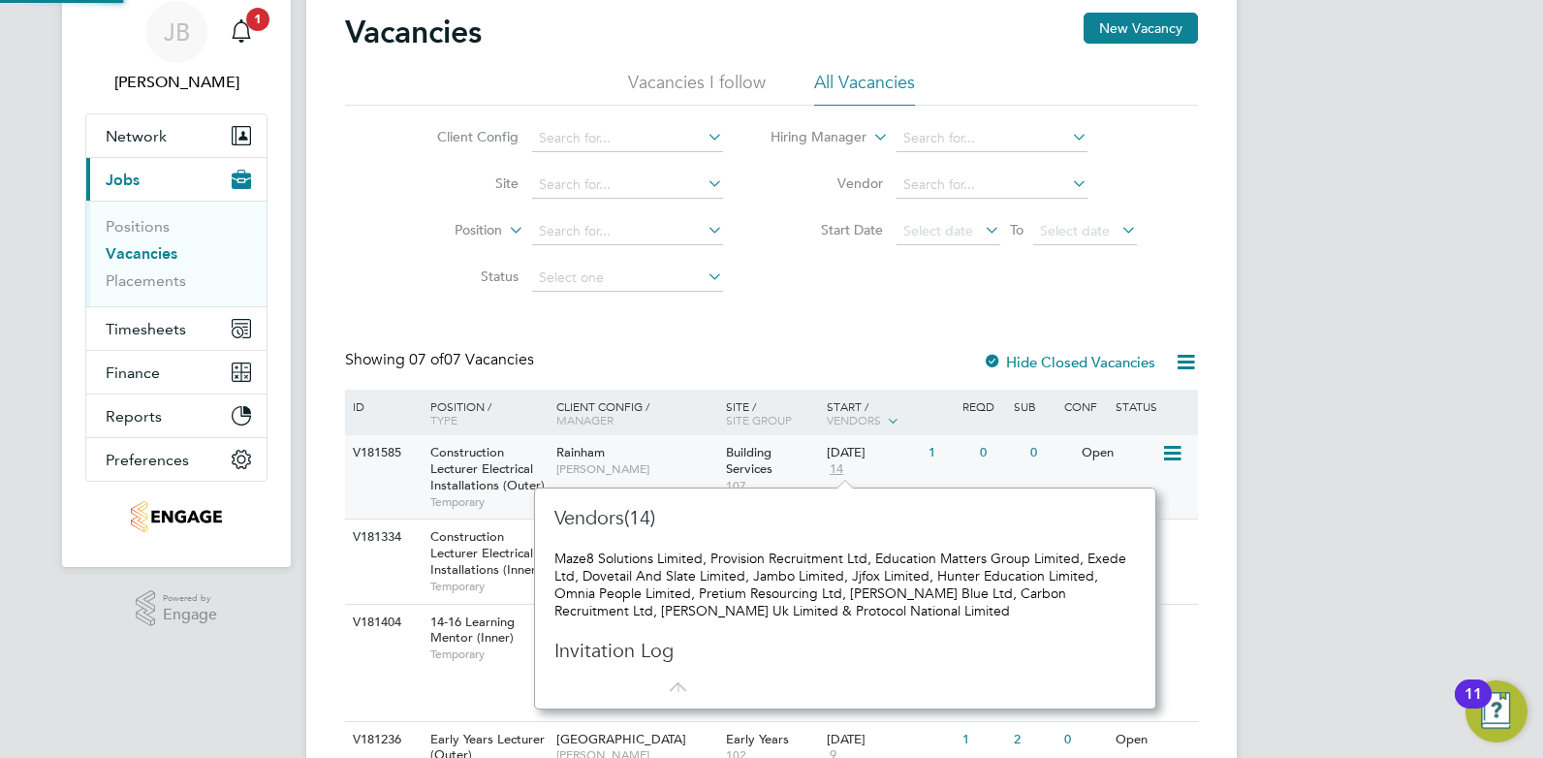
scroll to position [17, 21]
click at [1356, 456] on div "JB Joel Brickell Notifications 1 Applications: Network Team Members Businesses …" at bounding box center [771, 512] width 1543 height 1170
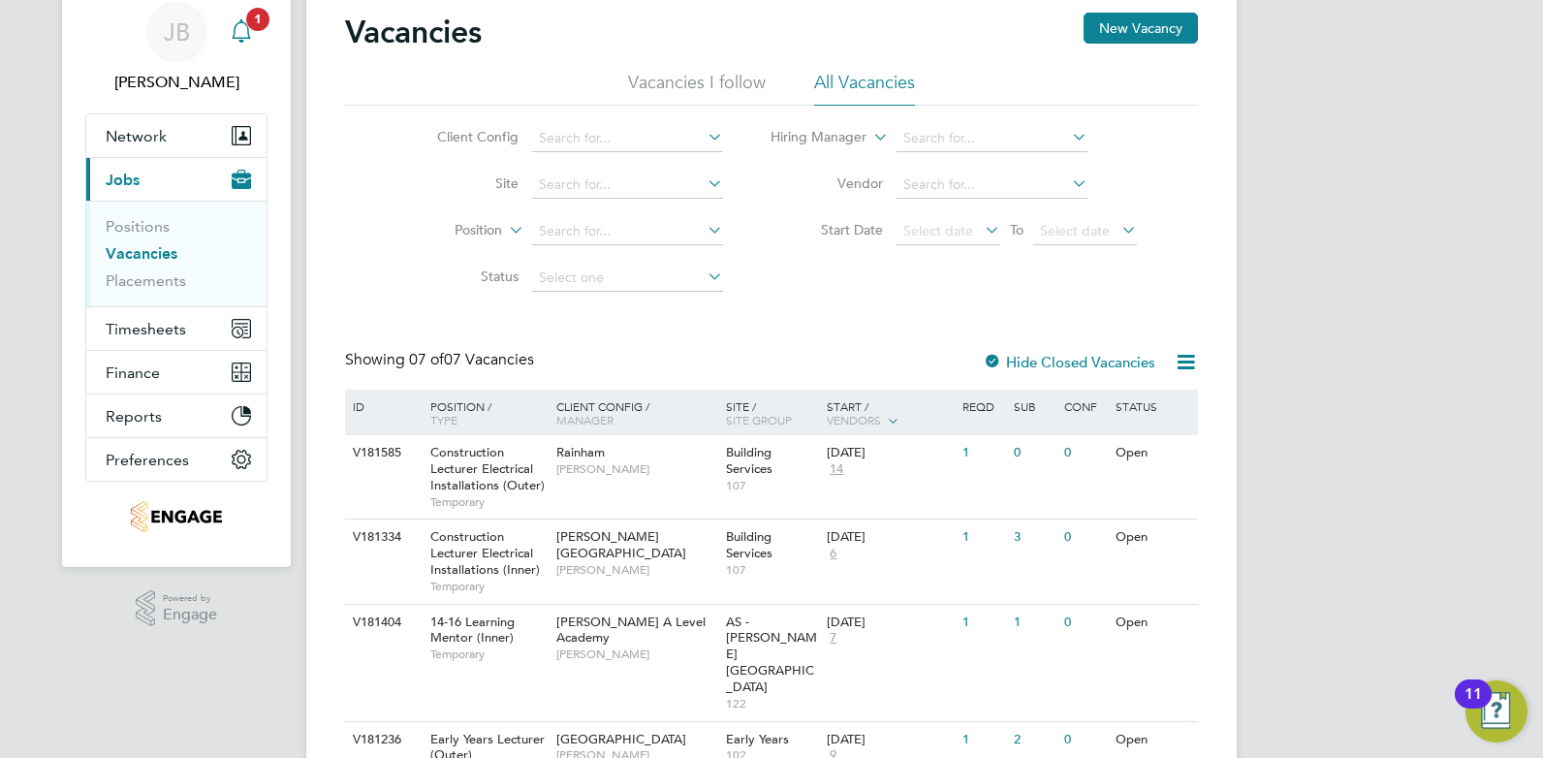
click at [254, 26] on span "1" at bounding box center [257, 19] width 23 height 23
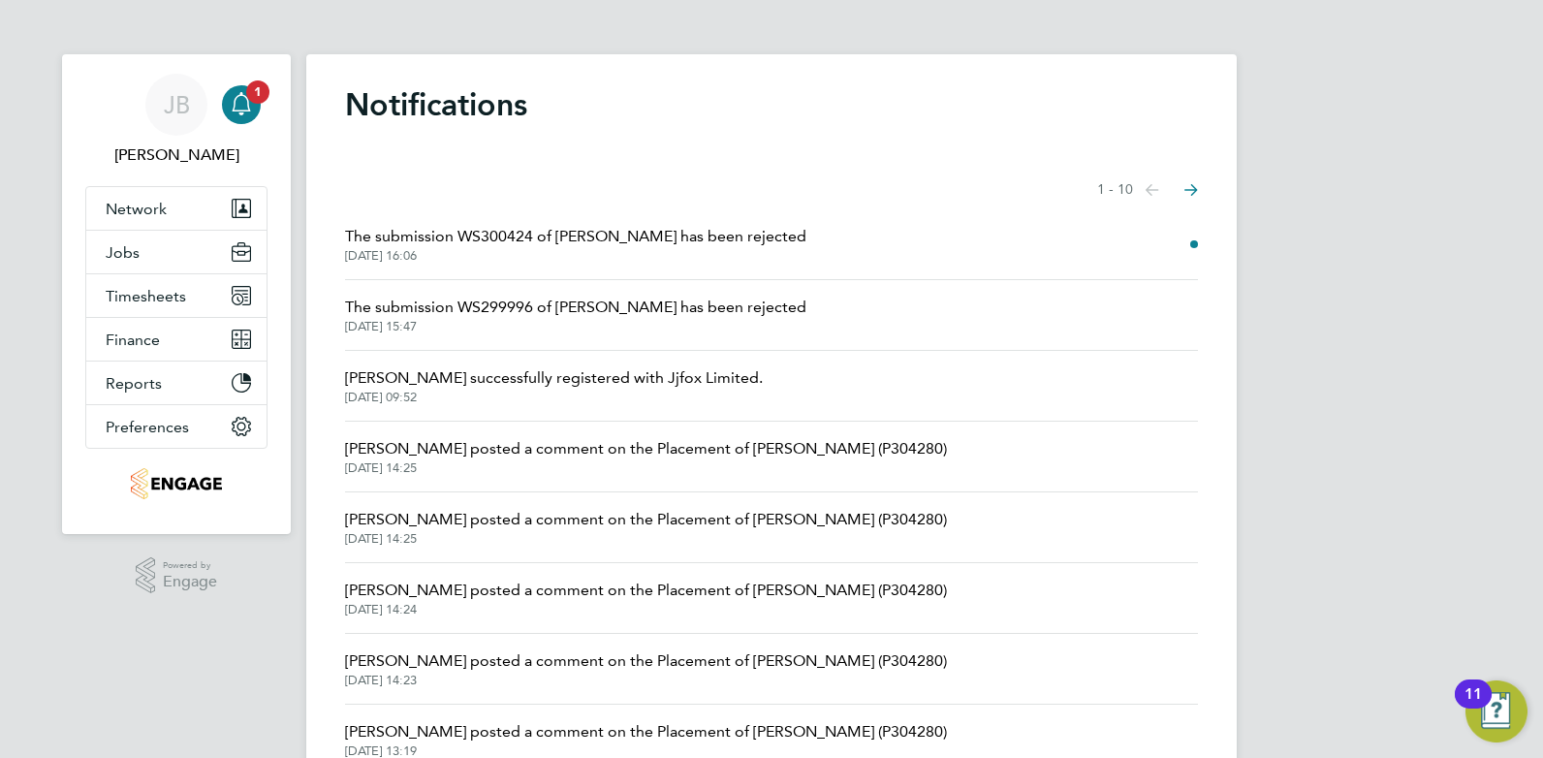
click at [740, 255] on span "30 Sep 2025, 16:06" at bounding box center [575, 256] width 461 height 16
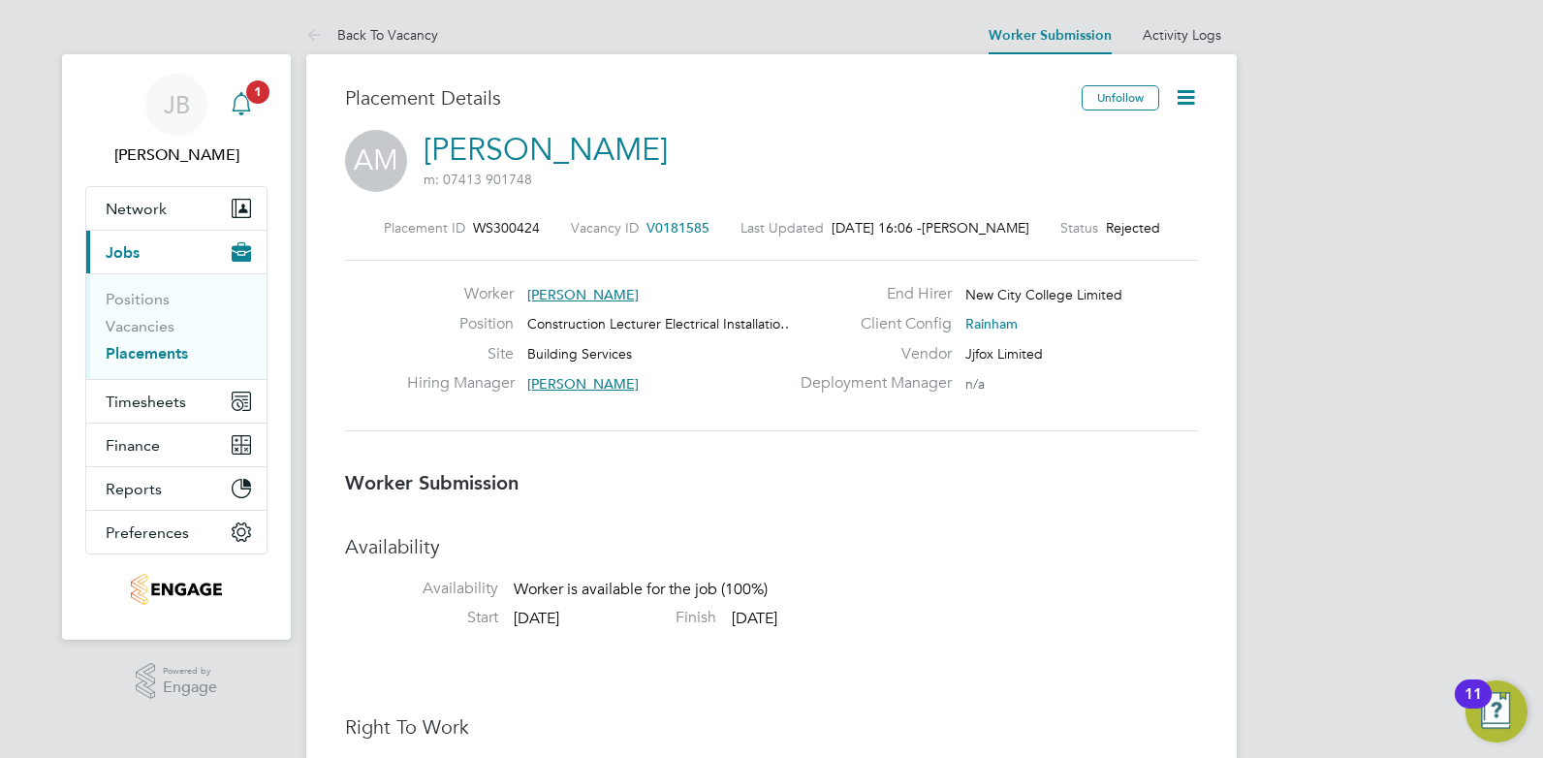
click at [256, 100] on span "1" at bounding box center [257, 91] width 23 height 23
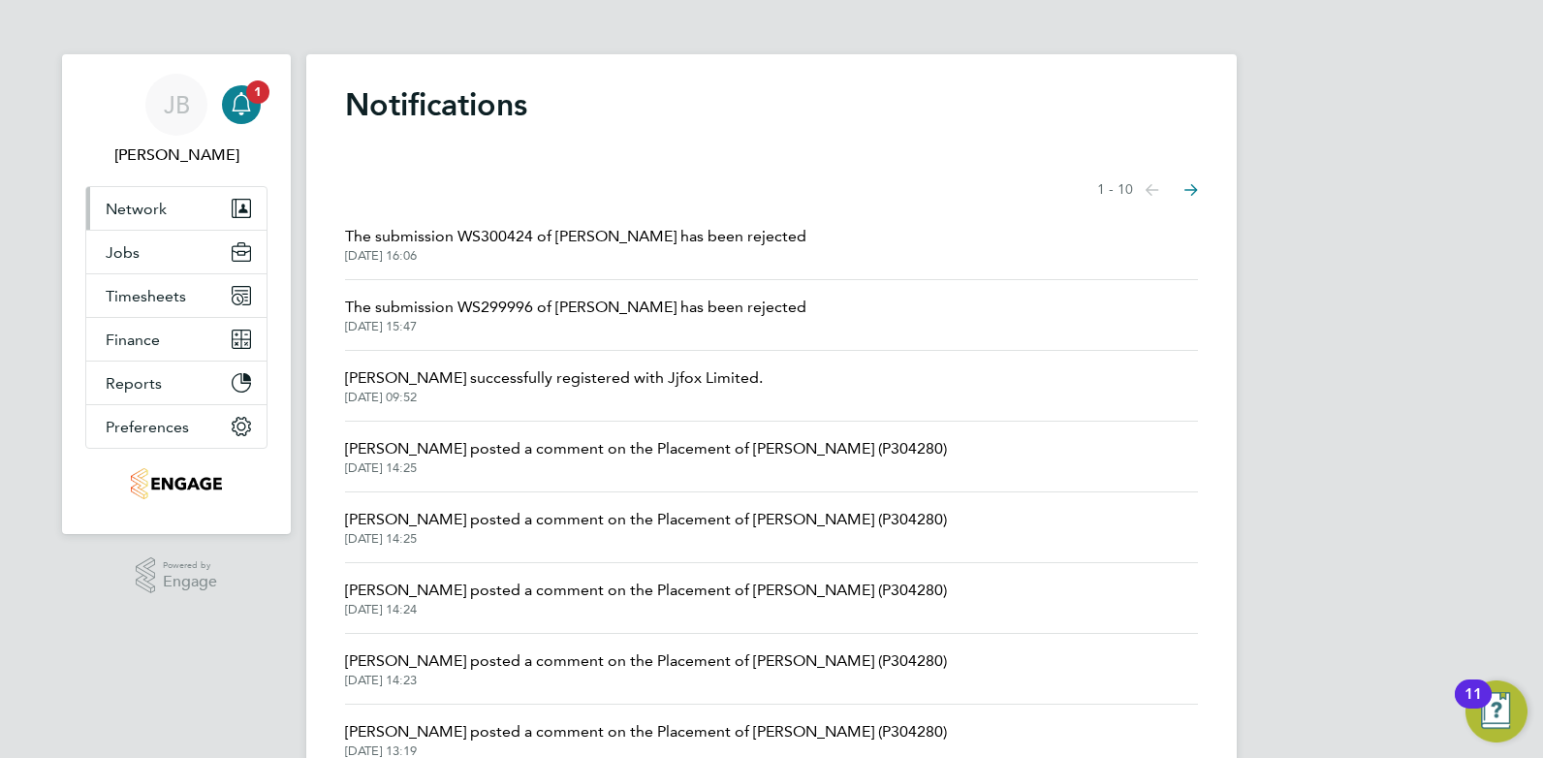
click at [172, 214] on button "Network" at bounding box center [176, 208] width 180 height 43
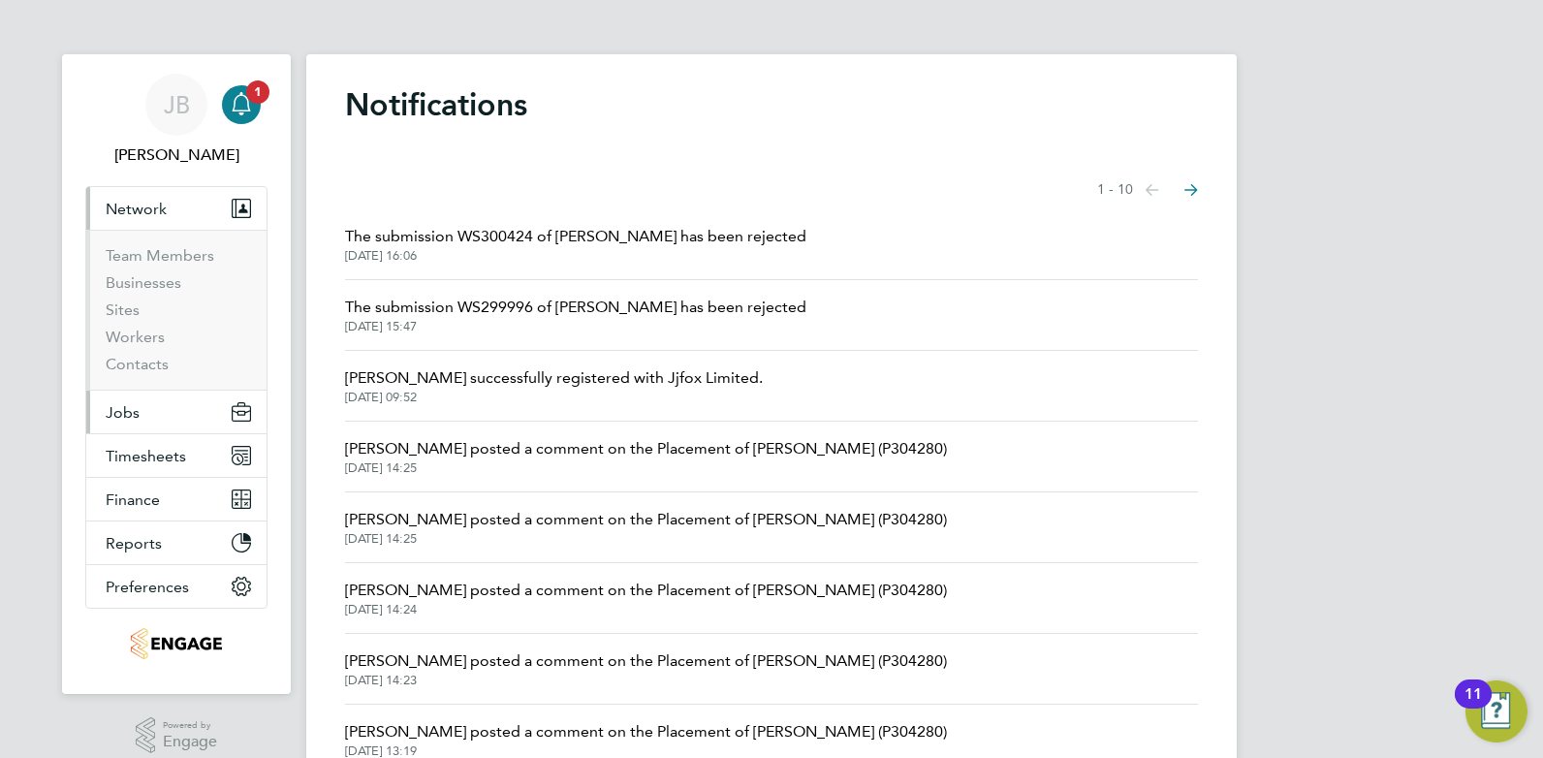
click at [144, 408] on button "Jobs" at bounding box center [176, 412] width 180 height 43
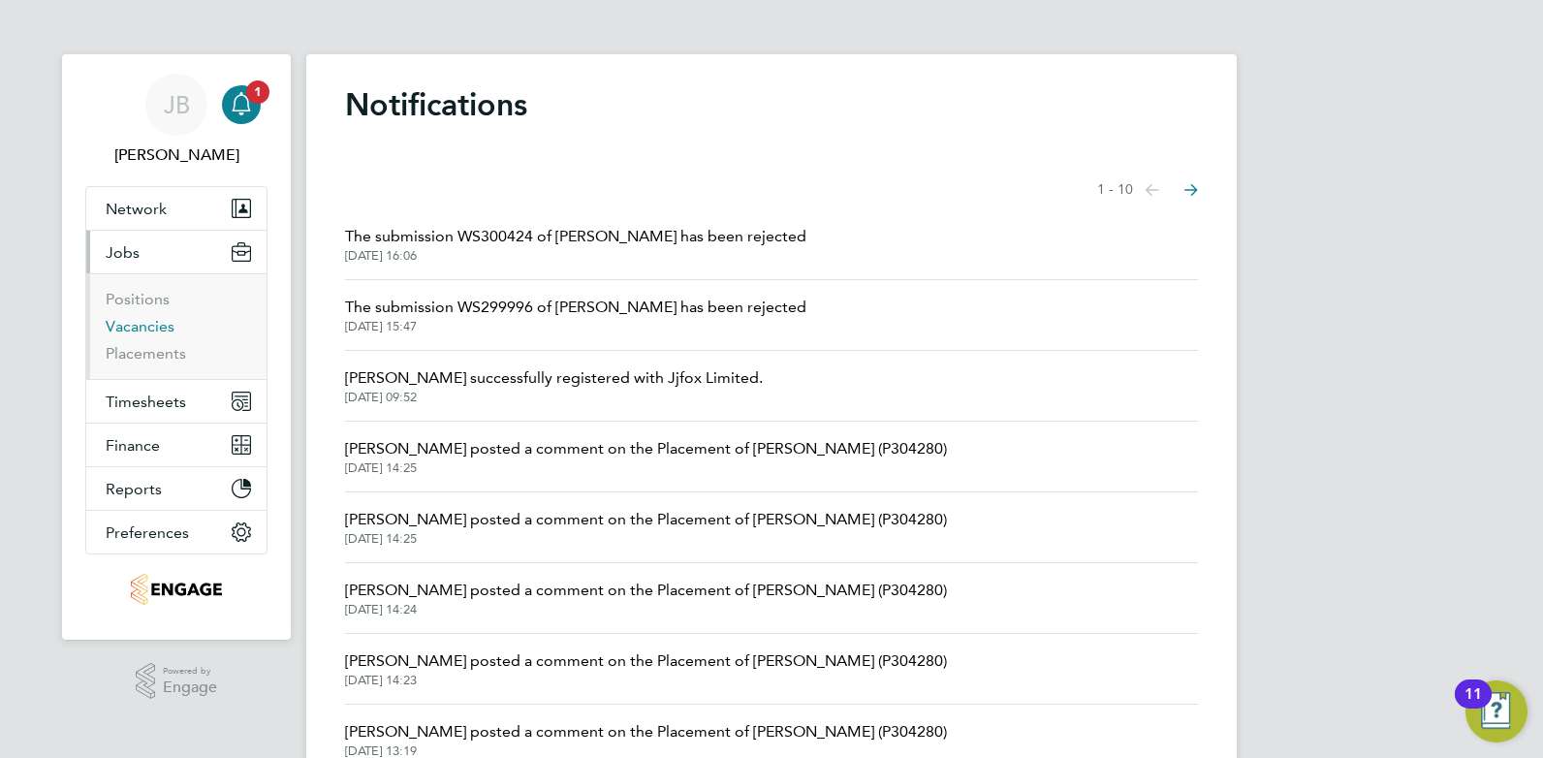
click at [138, 326] on link "Vacancies" at bounding box center [140, 326] width 69 height 18
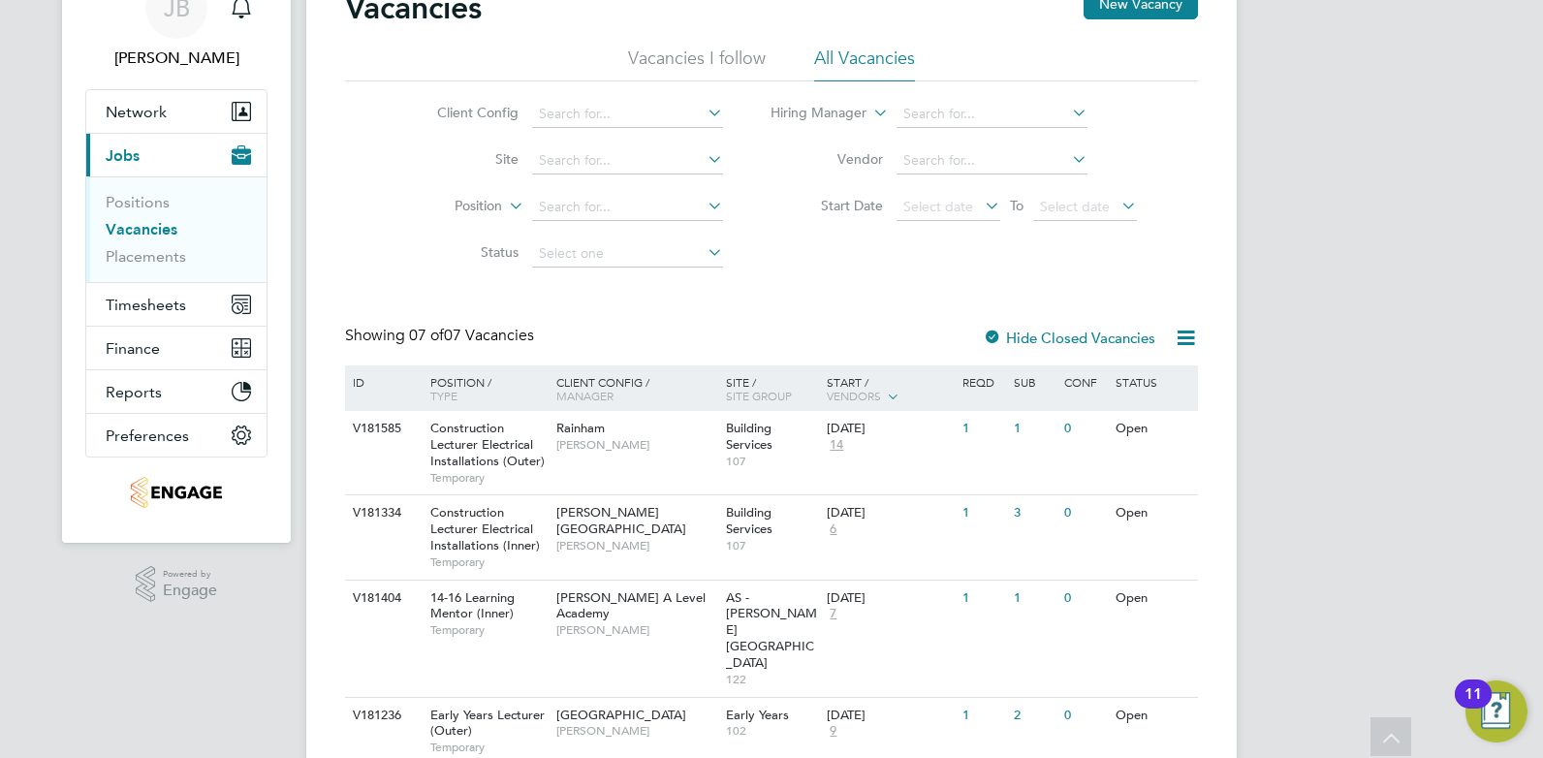
scroll to position [194, 0]
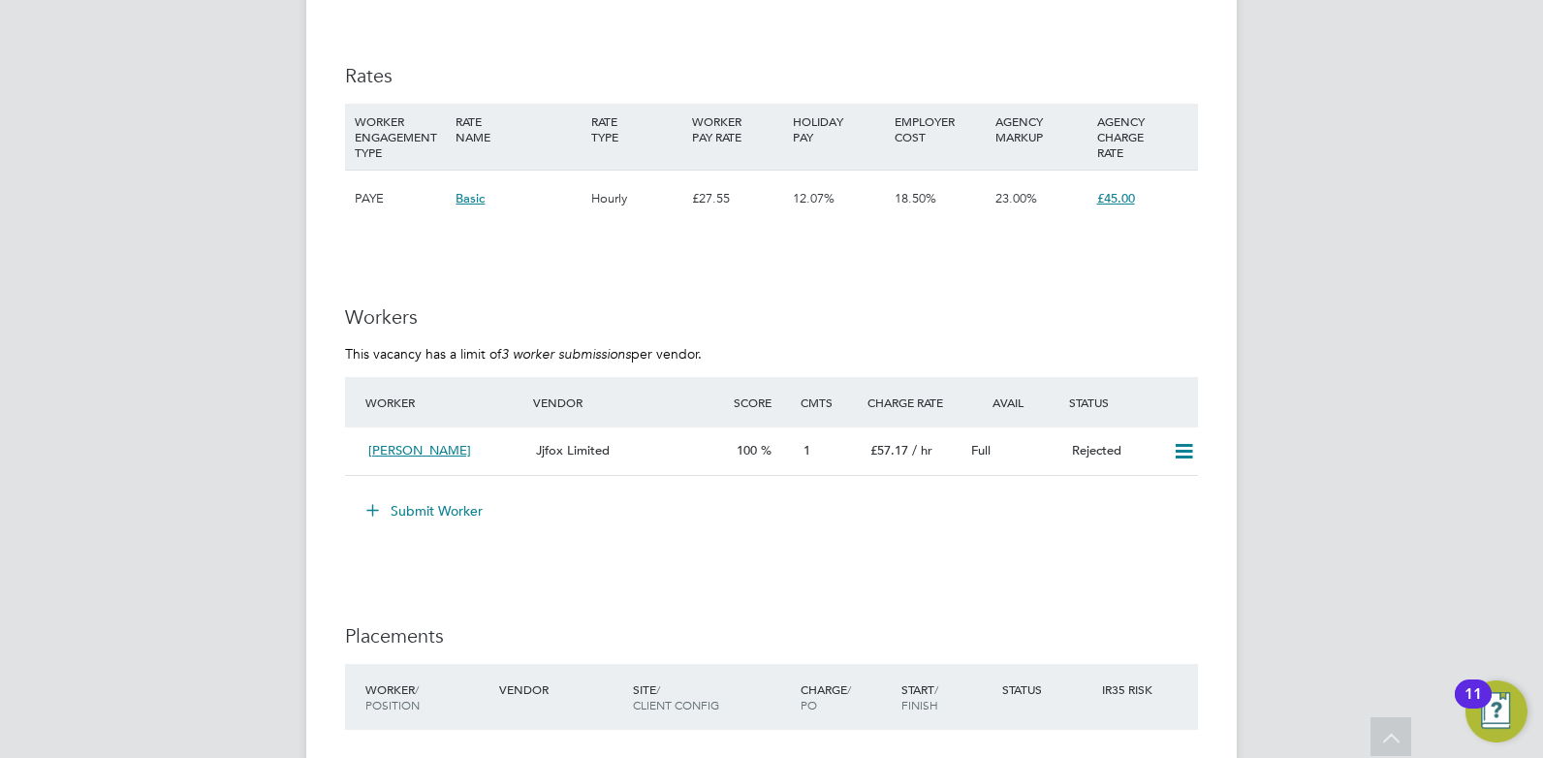
scroll to position [3368, 0]
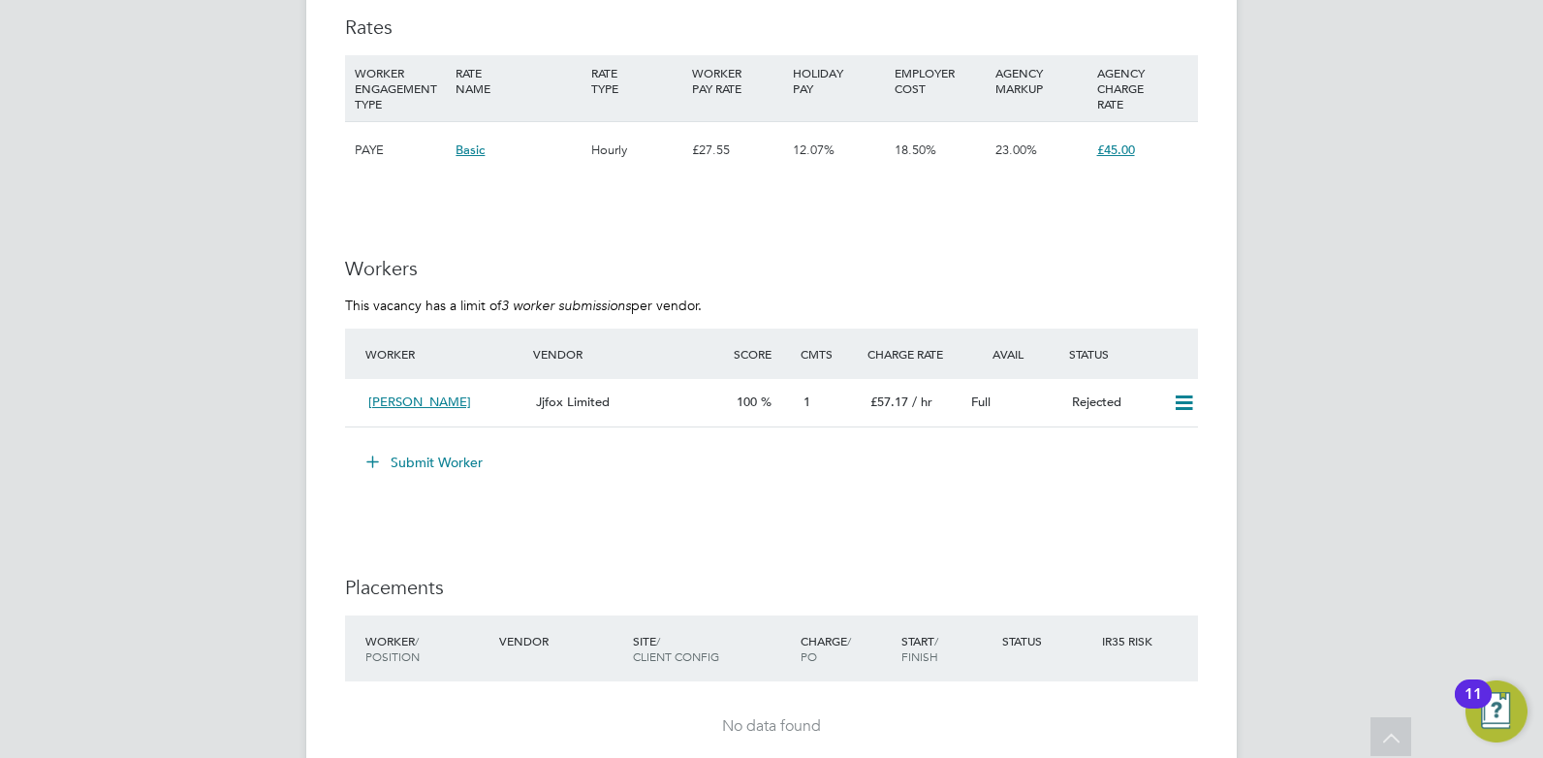
click at [428, 463] on button "Submit Worker" at bounding box center [425, 462] width 145 height 31
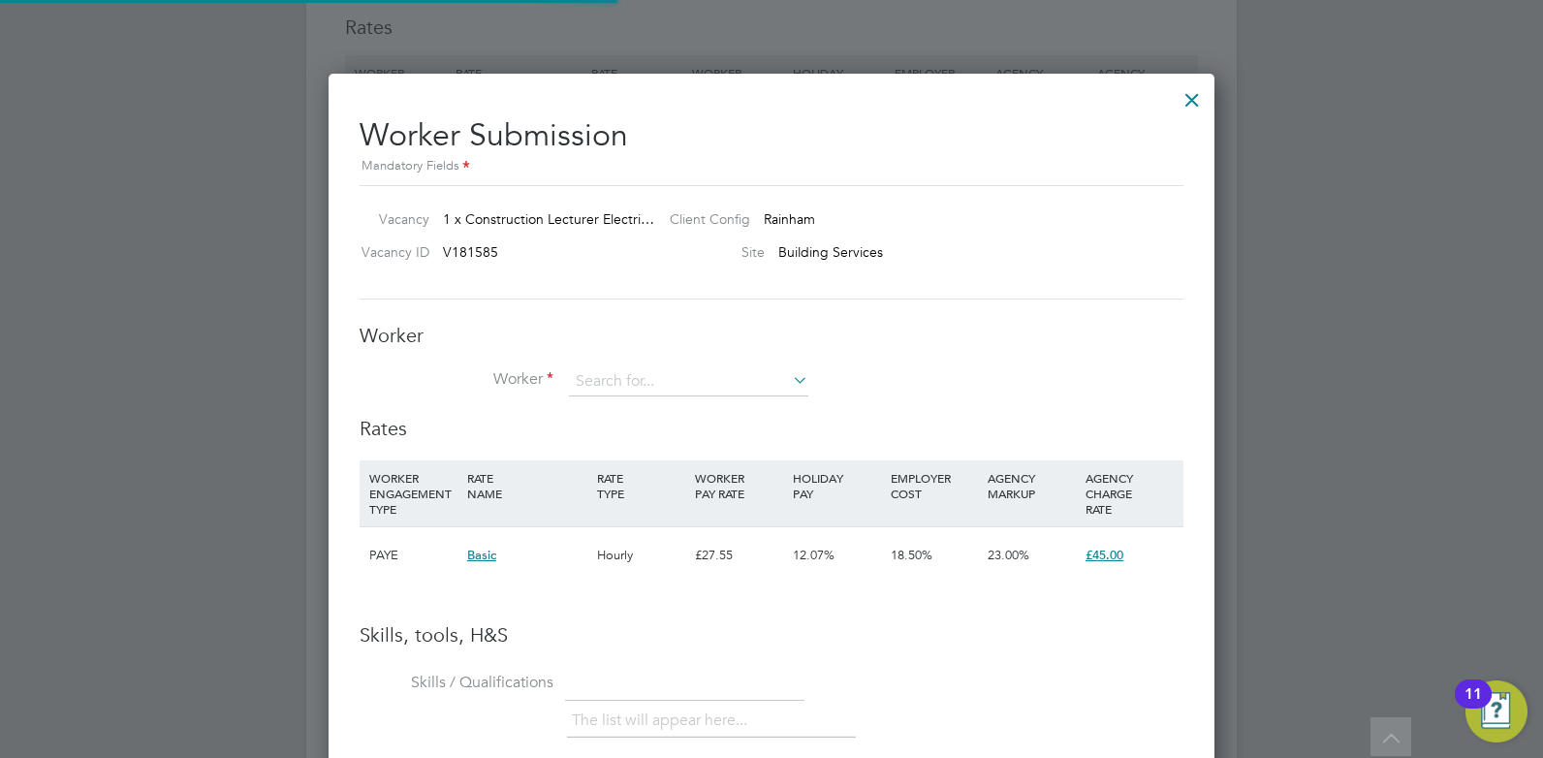
scroll to position [1225, 887]
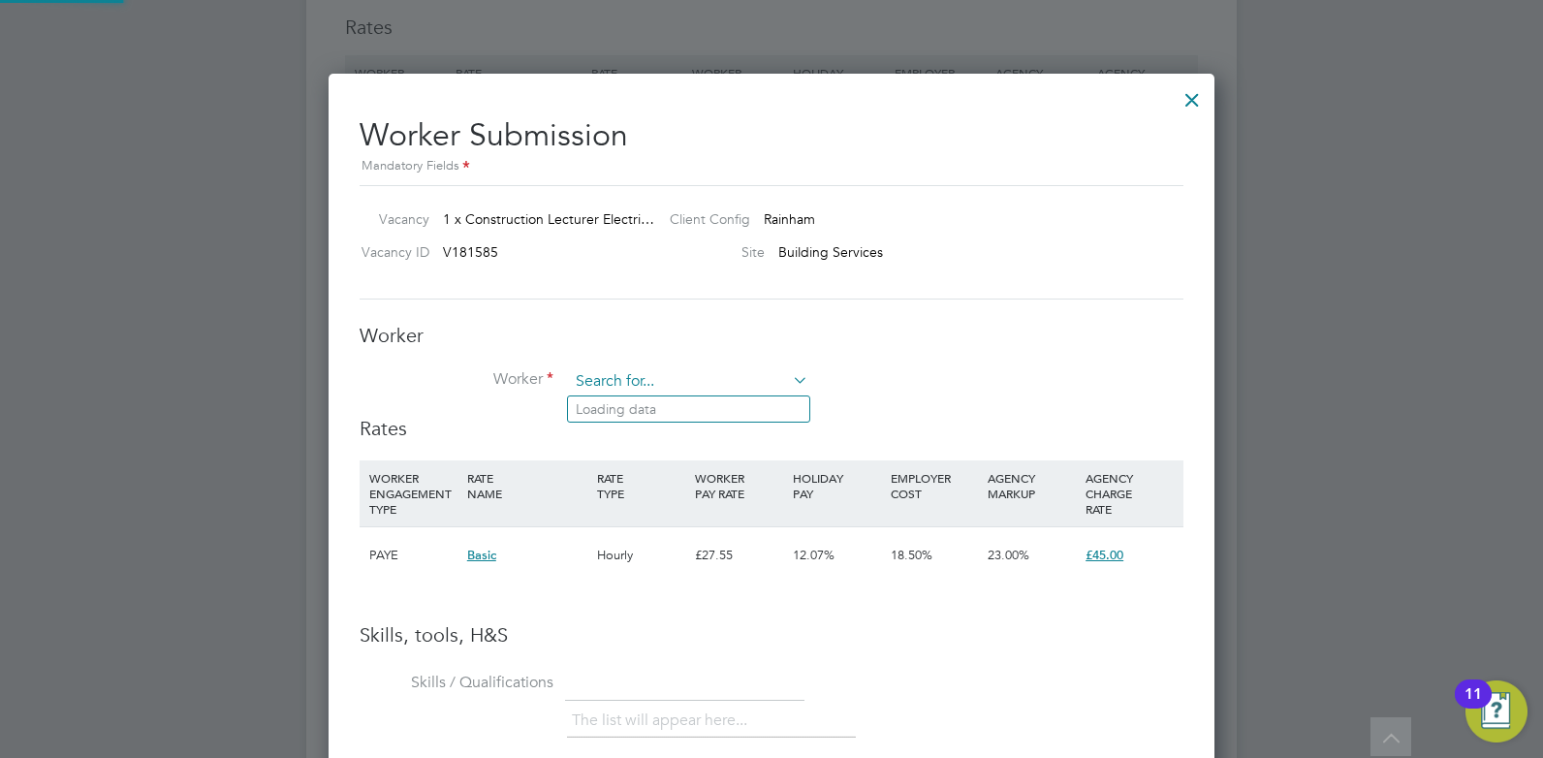
click at [665, 373] on input at bounding box center [688, 381] width 239 height 29
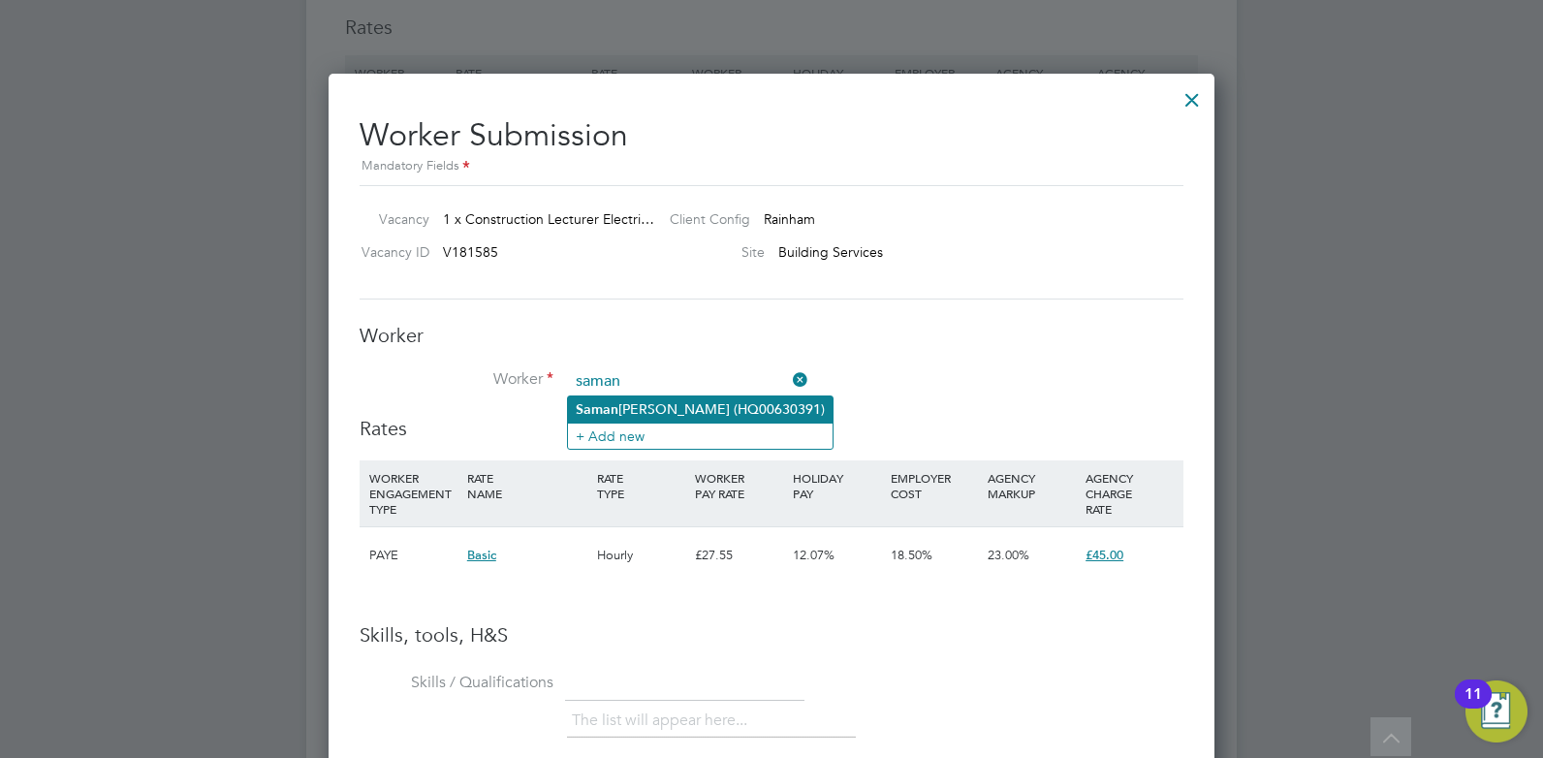
click at [667, 406] on li "[PERSON_NAME] (HQ00630391)" at bounding box center [700, 409] width 265 height 26
type input "[PERSON_NAME] (HQ00630391)"
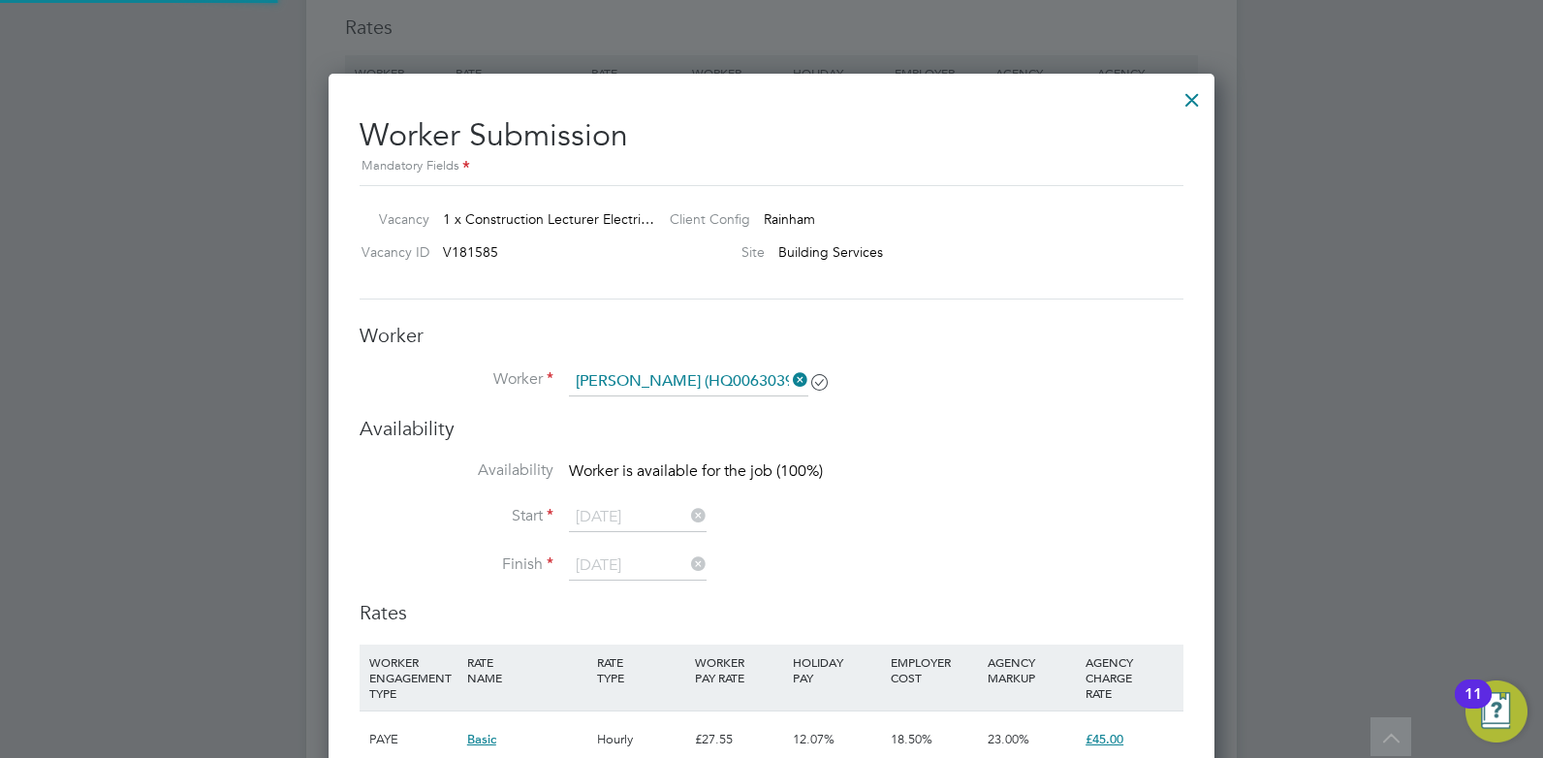
scroll to position [1635, 887]
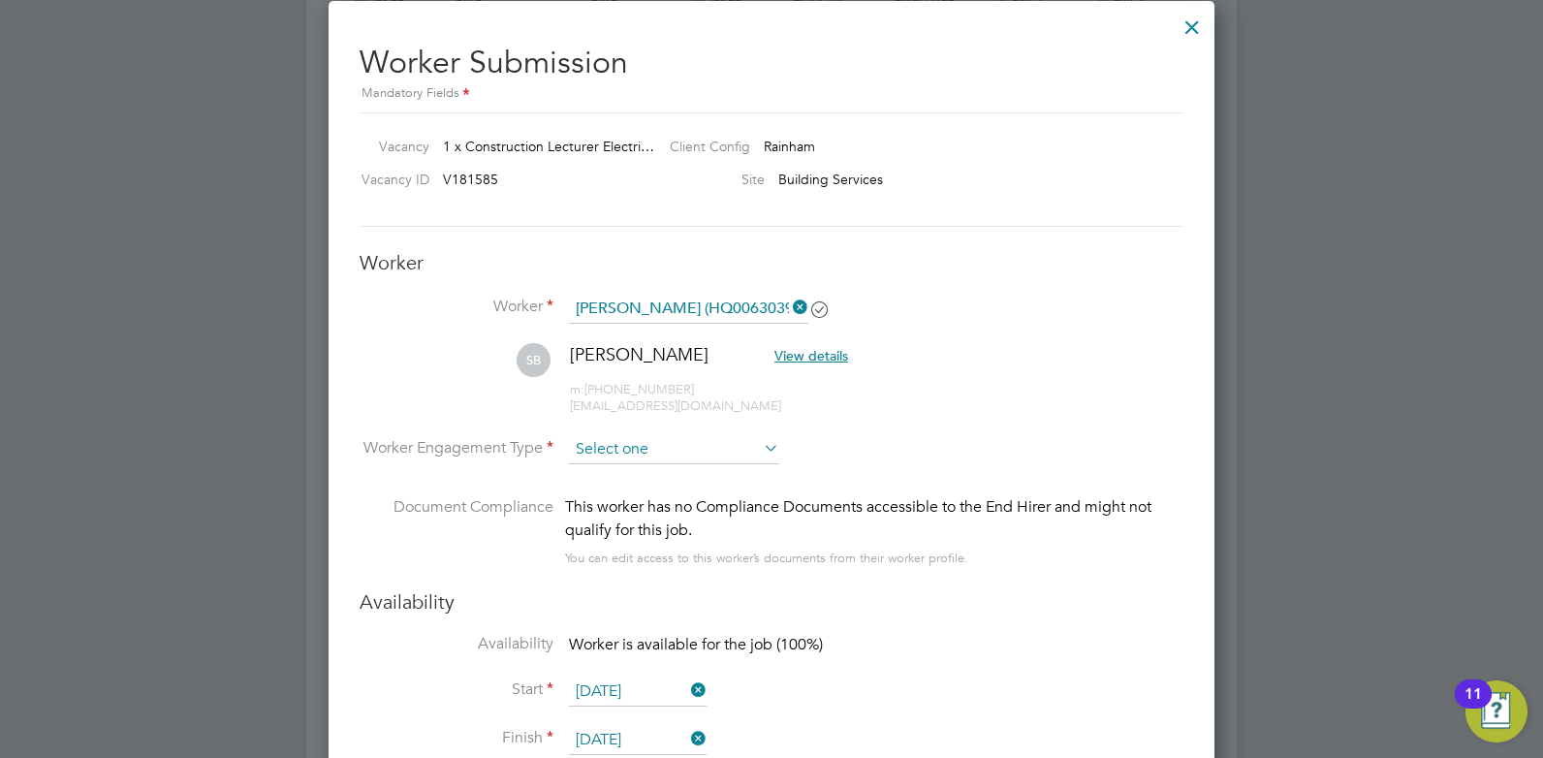
click at [725, 450] on input at bounding box center [674, 449] width 210 height 29
click at [698, 496] on li "PAYE" at bounding box center [674, 502] width 212 height 25
type input "PAYE"
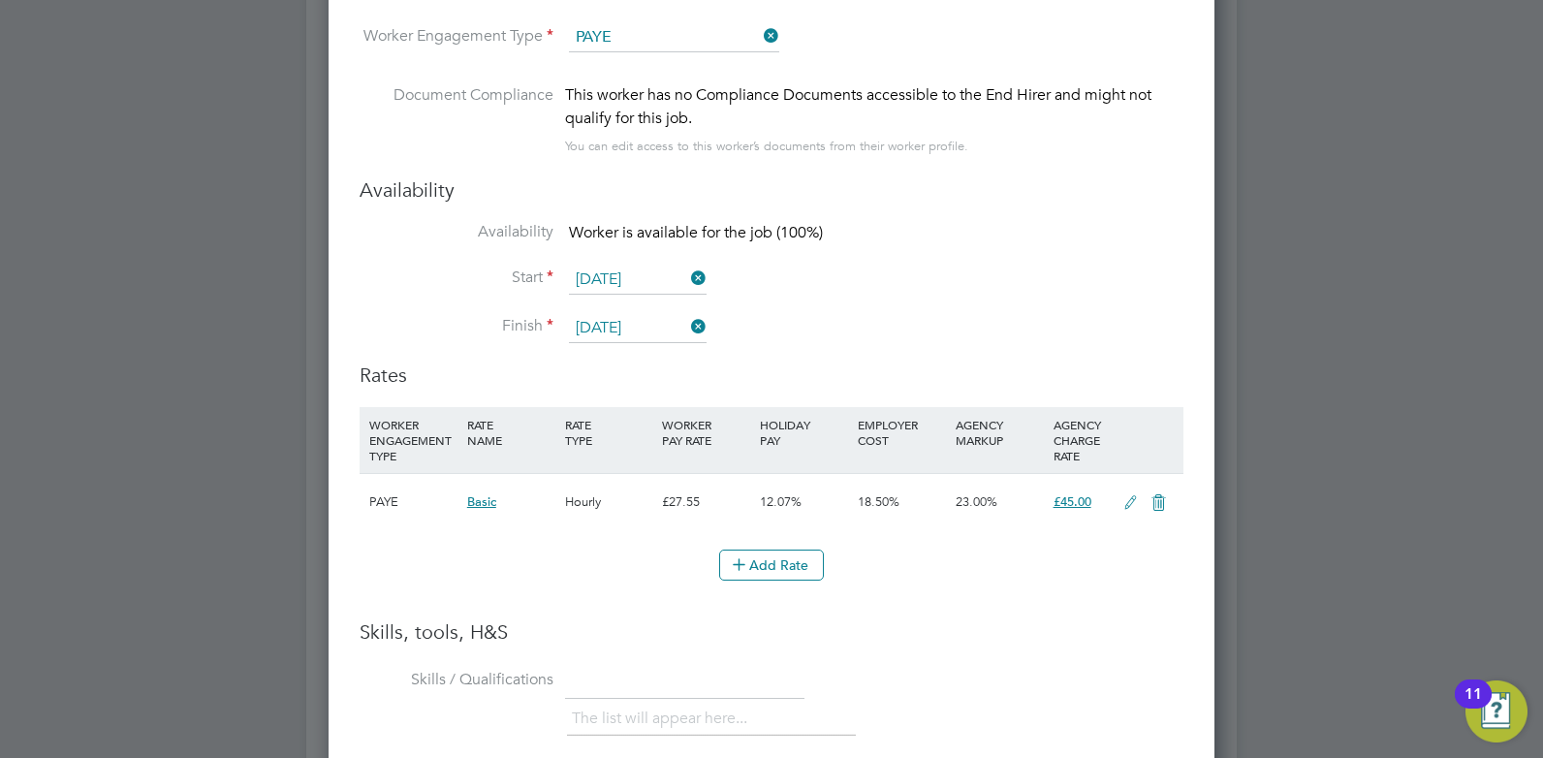
click at [1126, 501] on icon at bounding box center [1131, 503] width 24 height 16
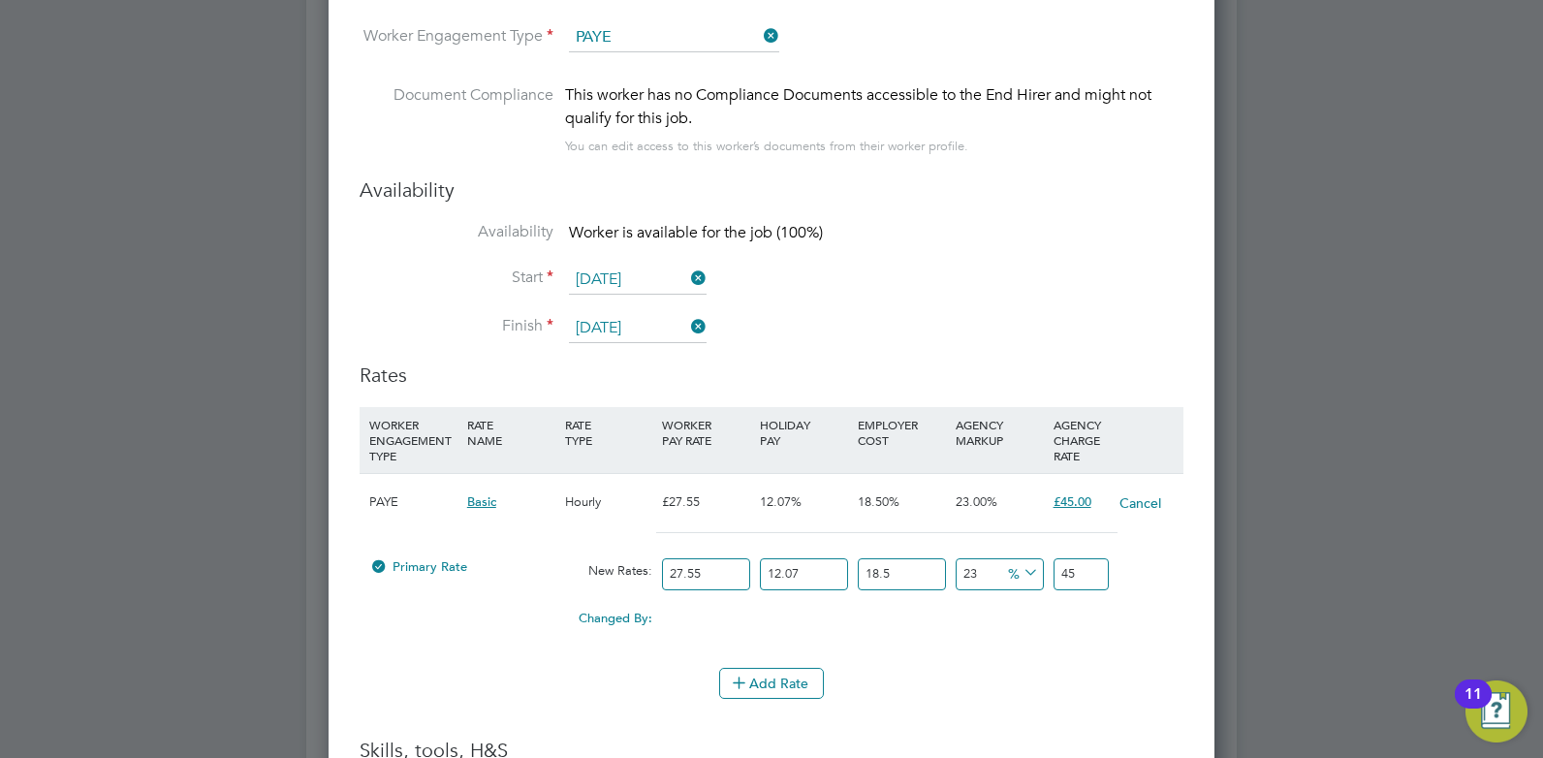
drag, startPoint x: 712, startPoint y: 572, endPoint x: 649, endPoint y: 571, distance: 63.0
click at [649, 571] on div "Primary Rate New Rates: 27.55 12.07 n/a 18.5 n/a 23 0 % 45" at bounding box center [772, 574] width 824 height 51
type input "3"
type input "4.900428855"
type input "35"
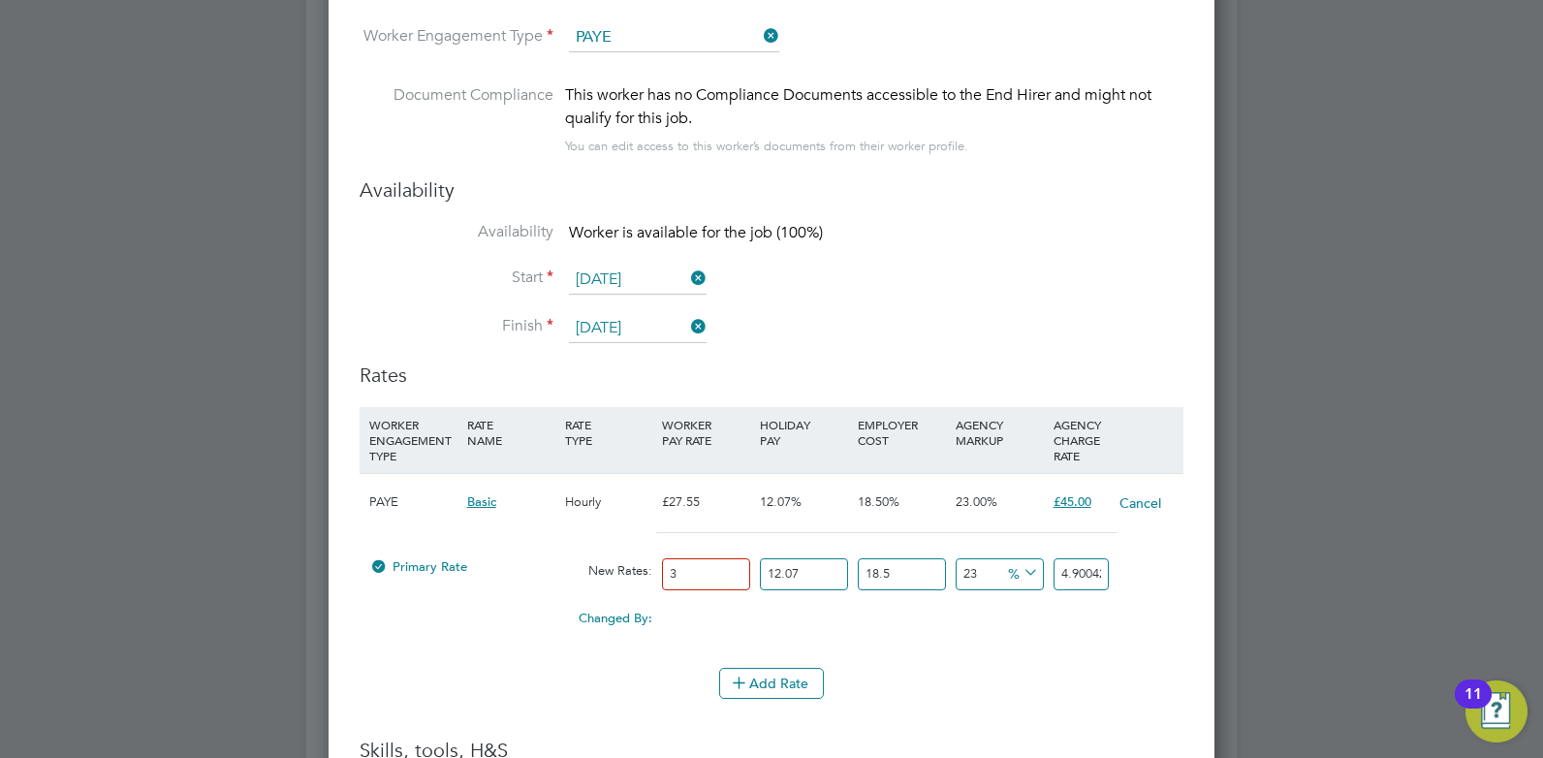
type input "57.171669975"
type input "3"
type input "4.900428855"
type input "37"
type input "60.438622545"
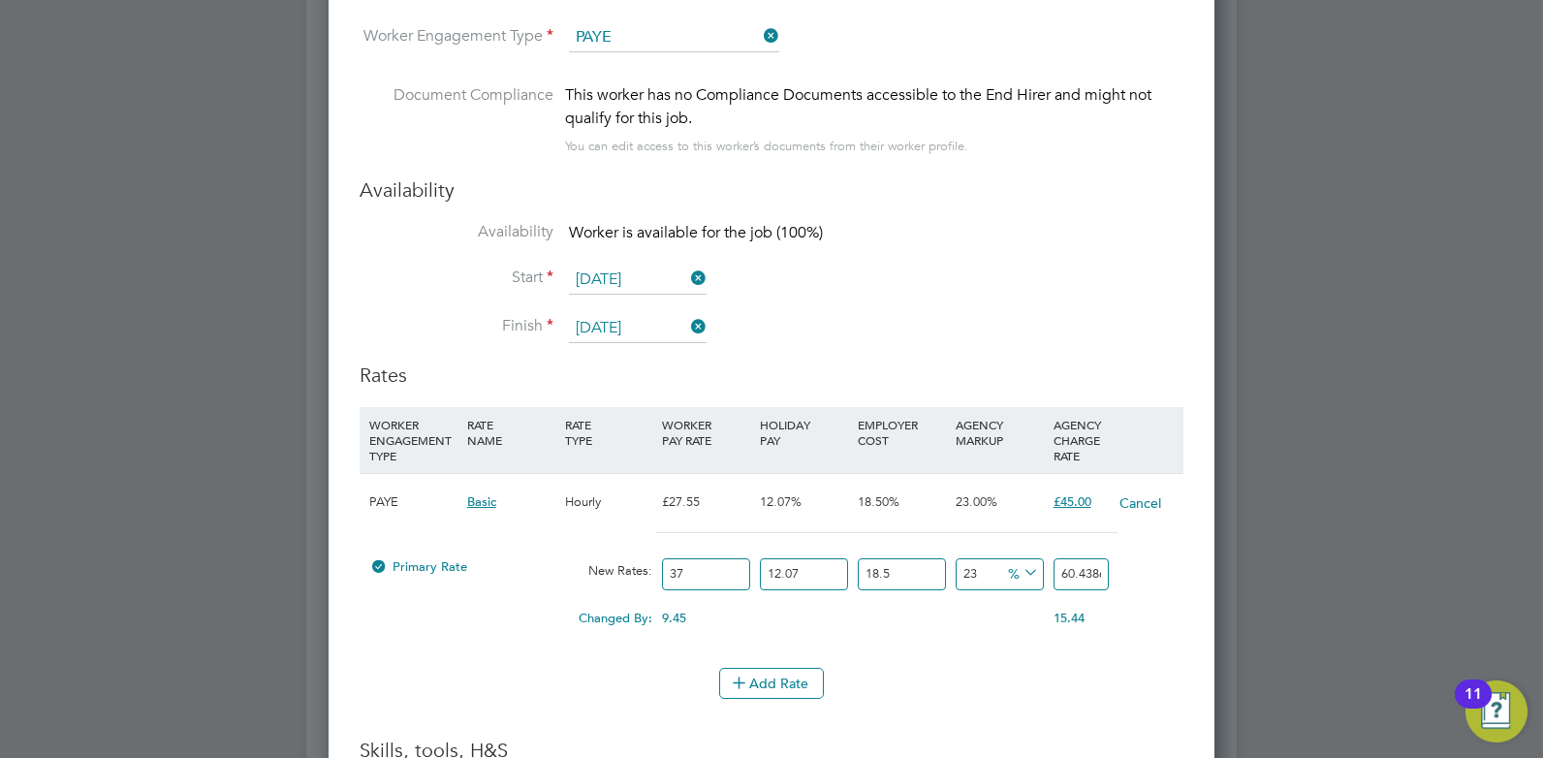
type input "3"
type input "4.900428855"
type input "35"
type input "57.171669975"
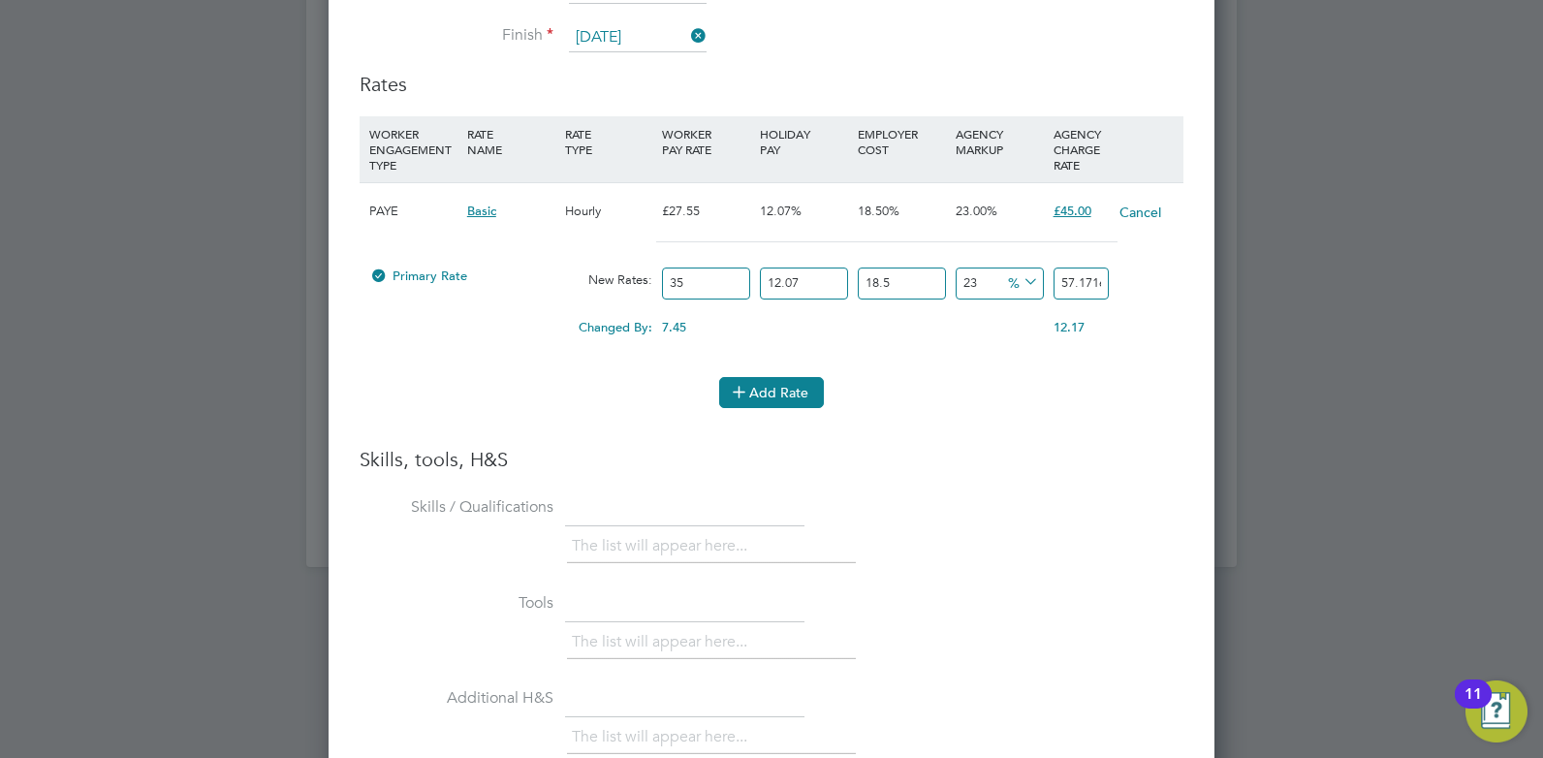
type input "35"
click at [794, 396] on button "Add Rate" at bounding box center [771, 392] width 105 height 31
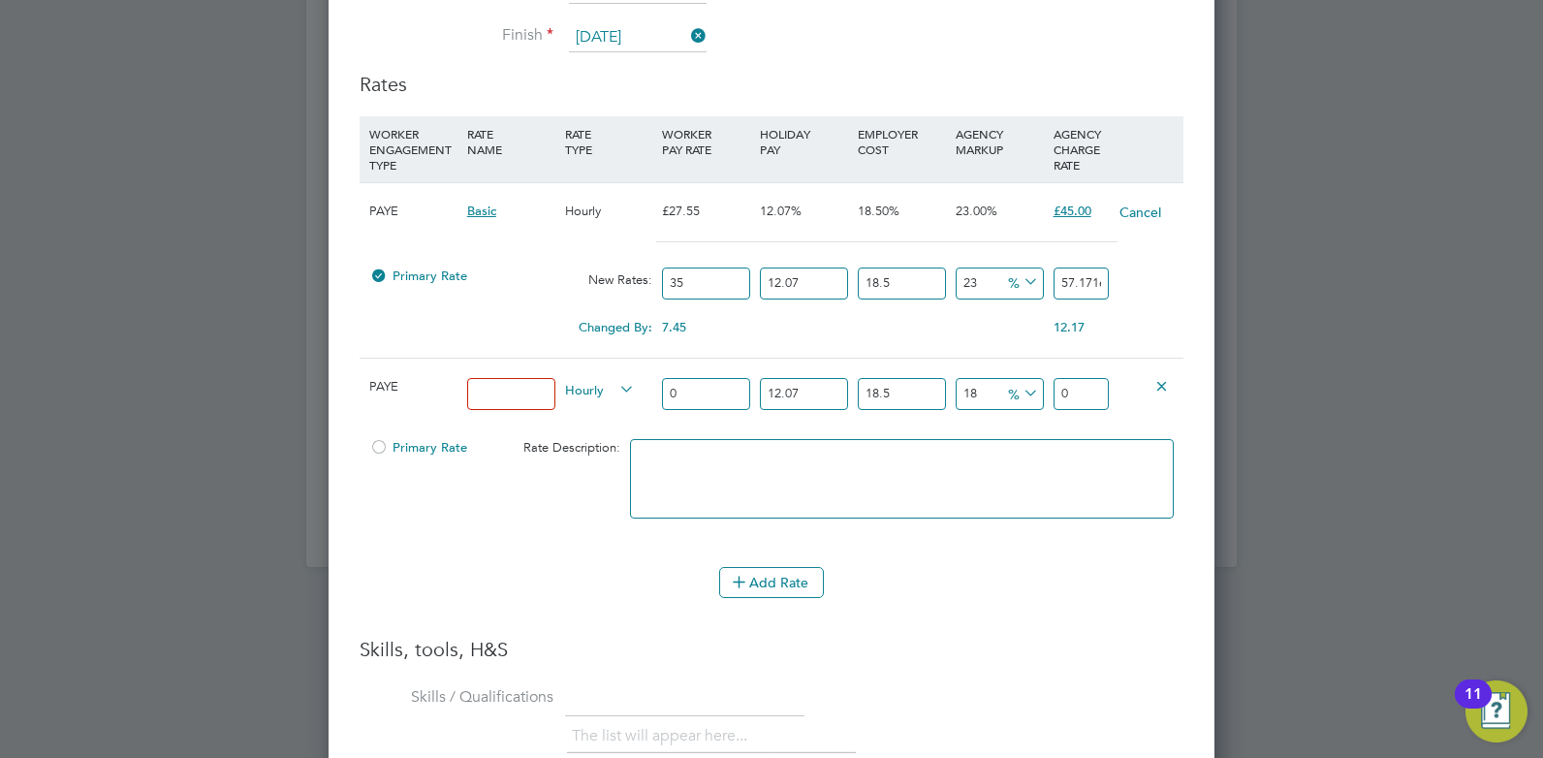
click at [1163, 384] on icon at bounding box center [1161, 385] width 15 height 15
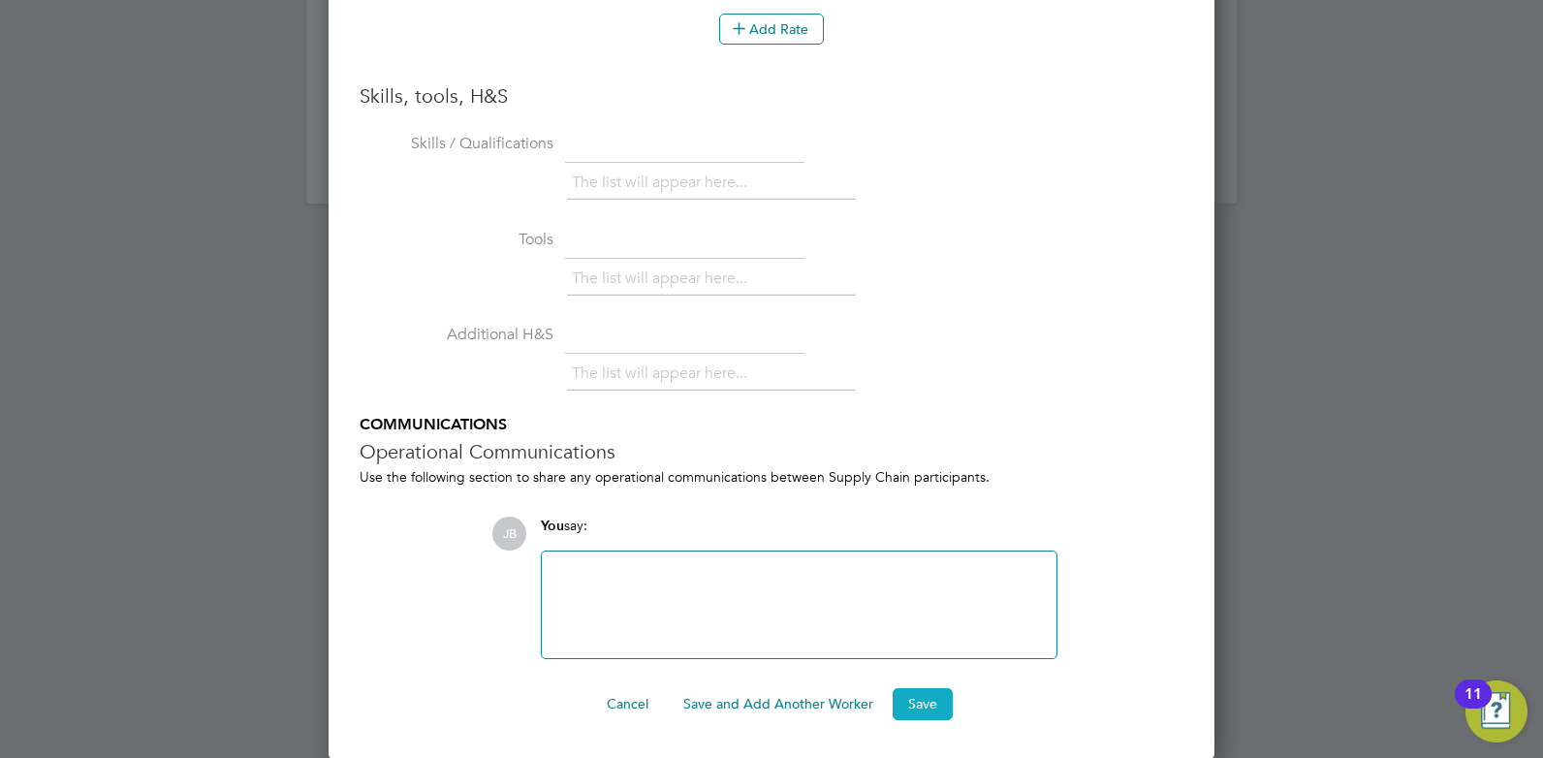
click at [925, 702] on button "Save" at bounding box center [923, 703] width 60 height 31
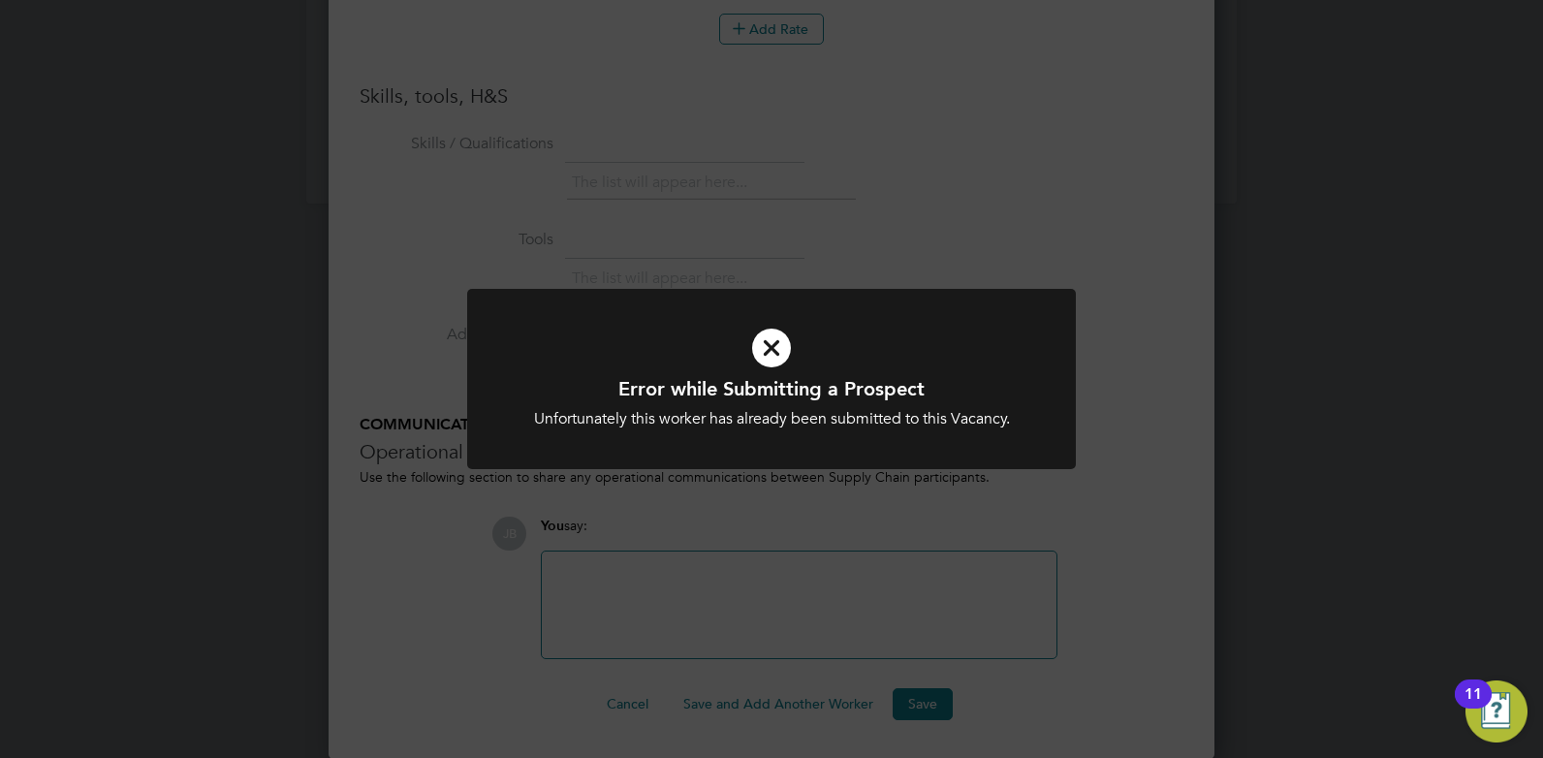
click at [770, 348] on icon at bounding box center [772, 348] width 504 height 76
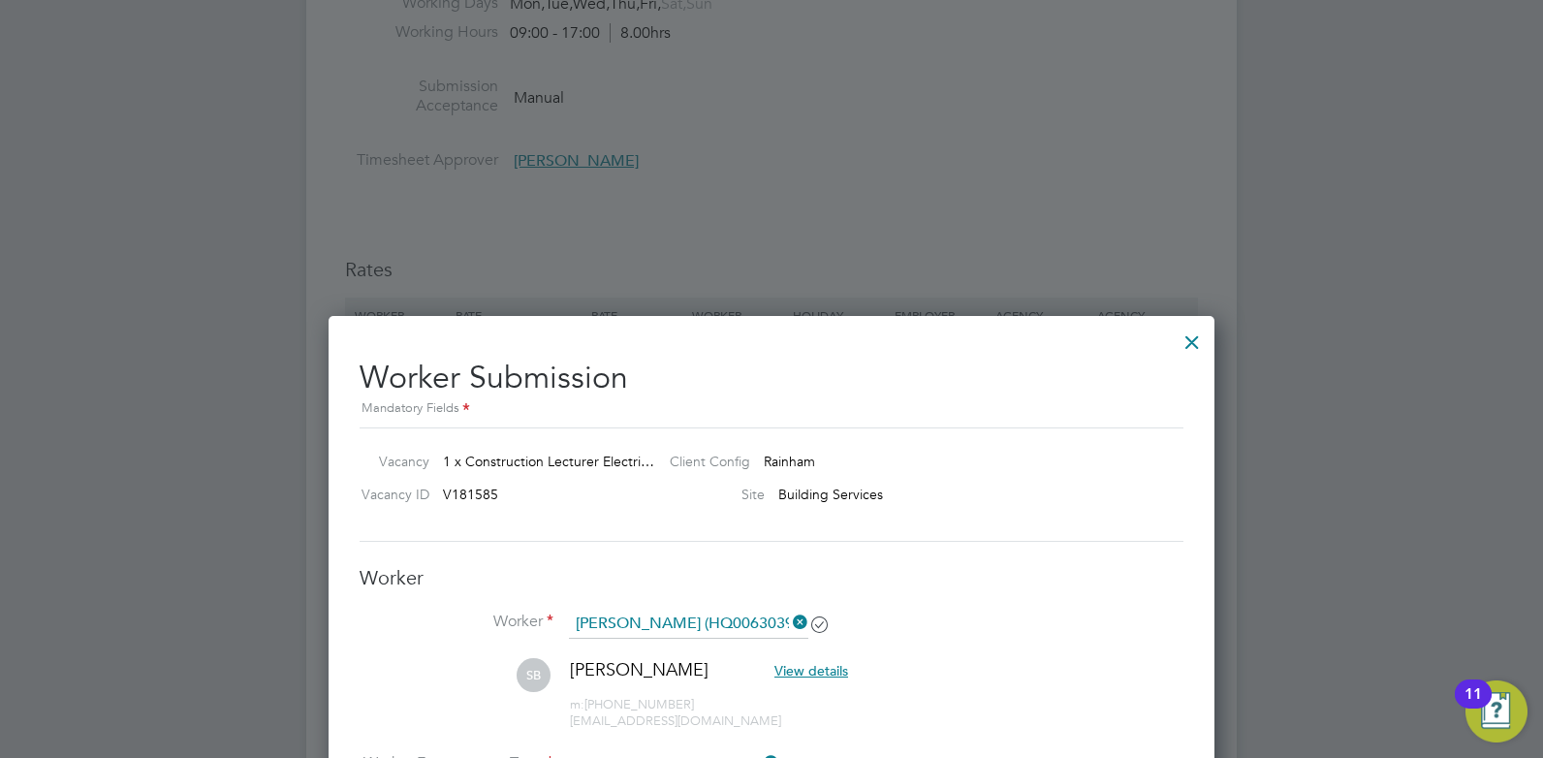
click at [1191, 340] on div at bounding box center [1192, 337] width 35 height 35
